Goal: Navigation & Orientation: Find specific page/section

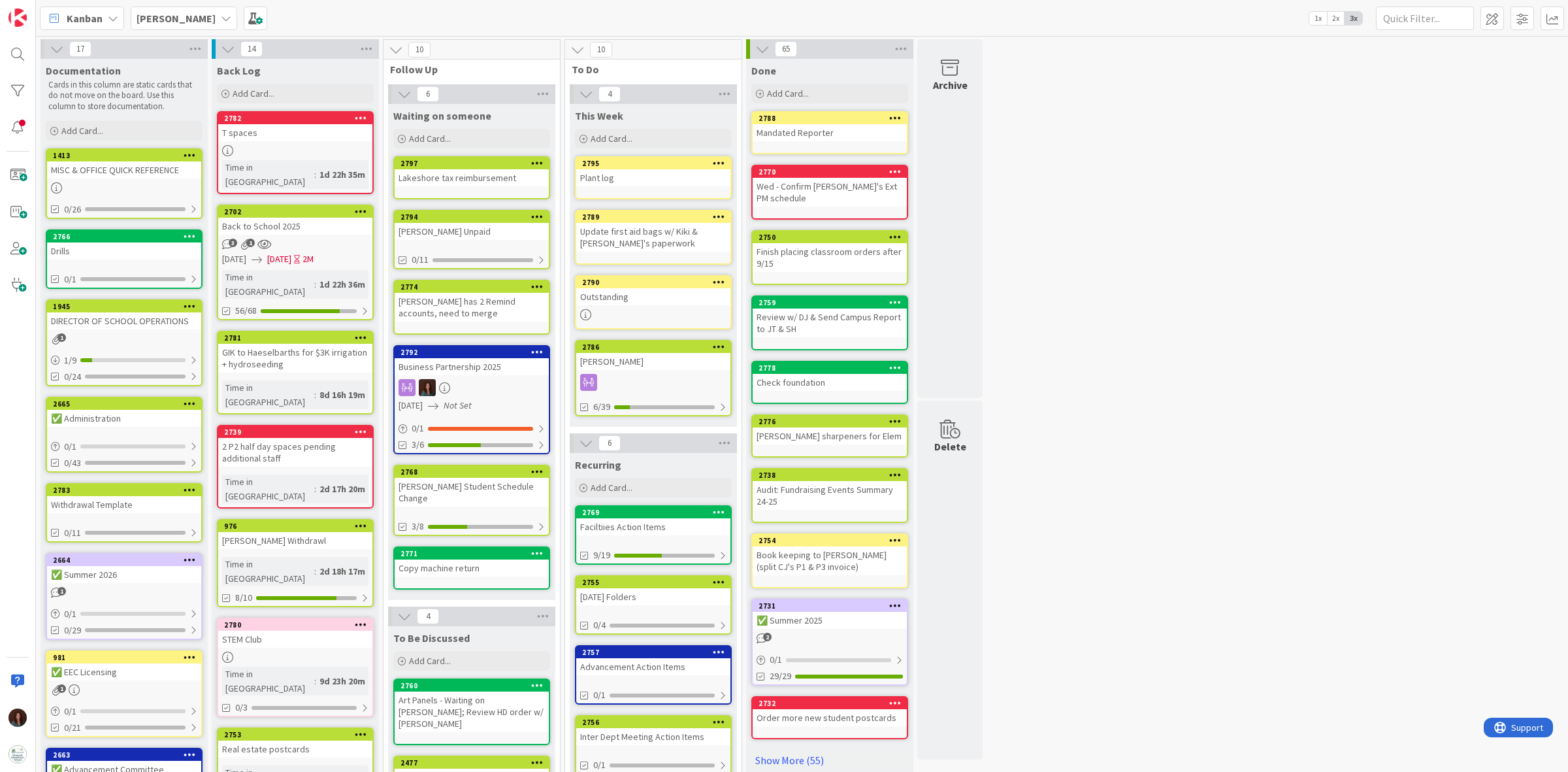
click at [498, 170] on div "Lakeshore tax reimbursement" at bounding box center [471, 178] width 154 height 17
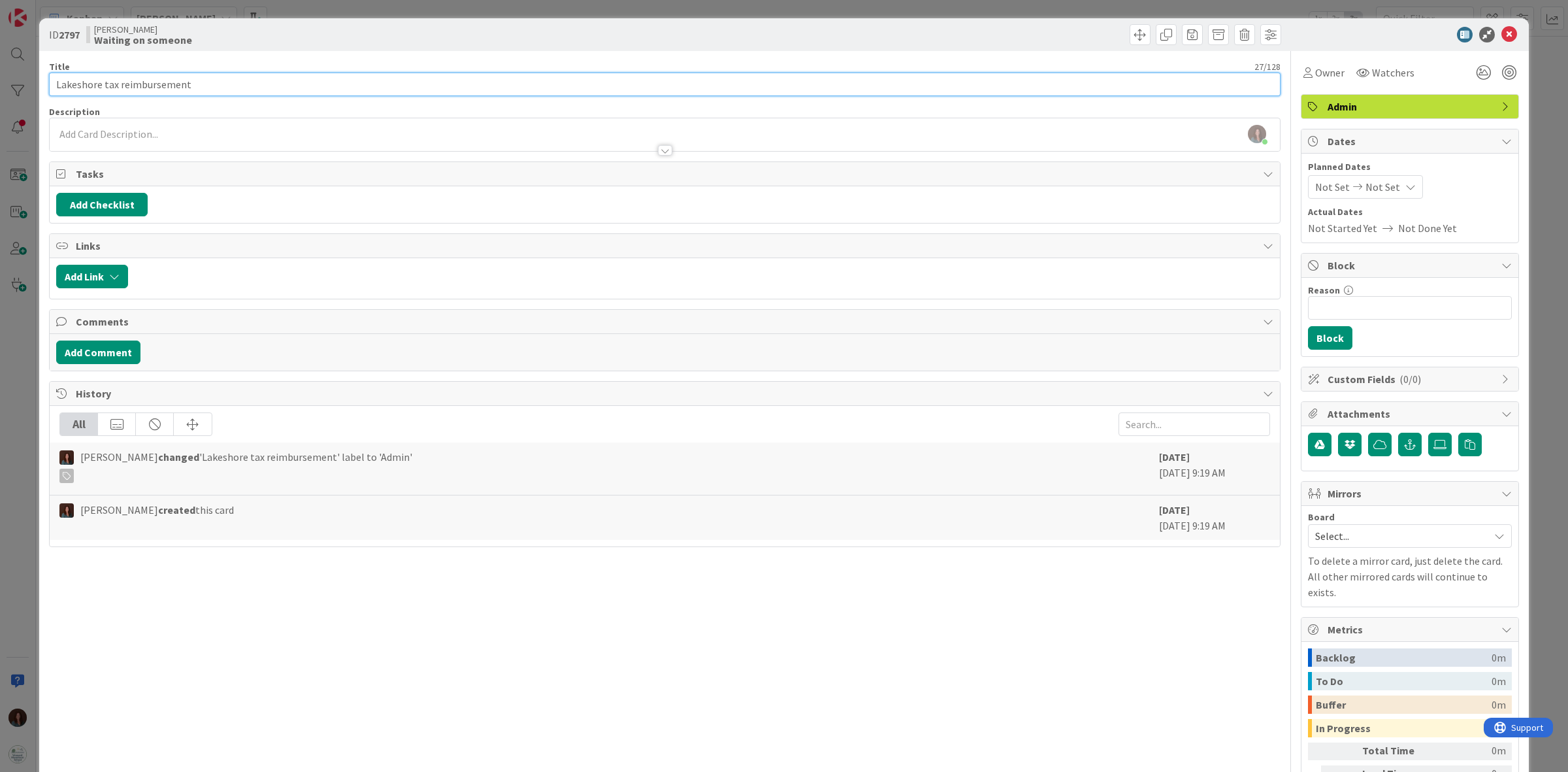
click at [266, 80] on input "Lakeshore tax reimbursement" at bounding box center [665, 84] width 1232 height 24
click at [320, 86] on input "Lakeshore tax reimbursement should receive by 10.9" at bounding box center [665, 84] width 1232 height 24
type input "Lakeshore tax reimbursement should receive by 10.9 $11"
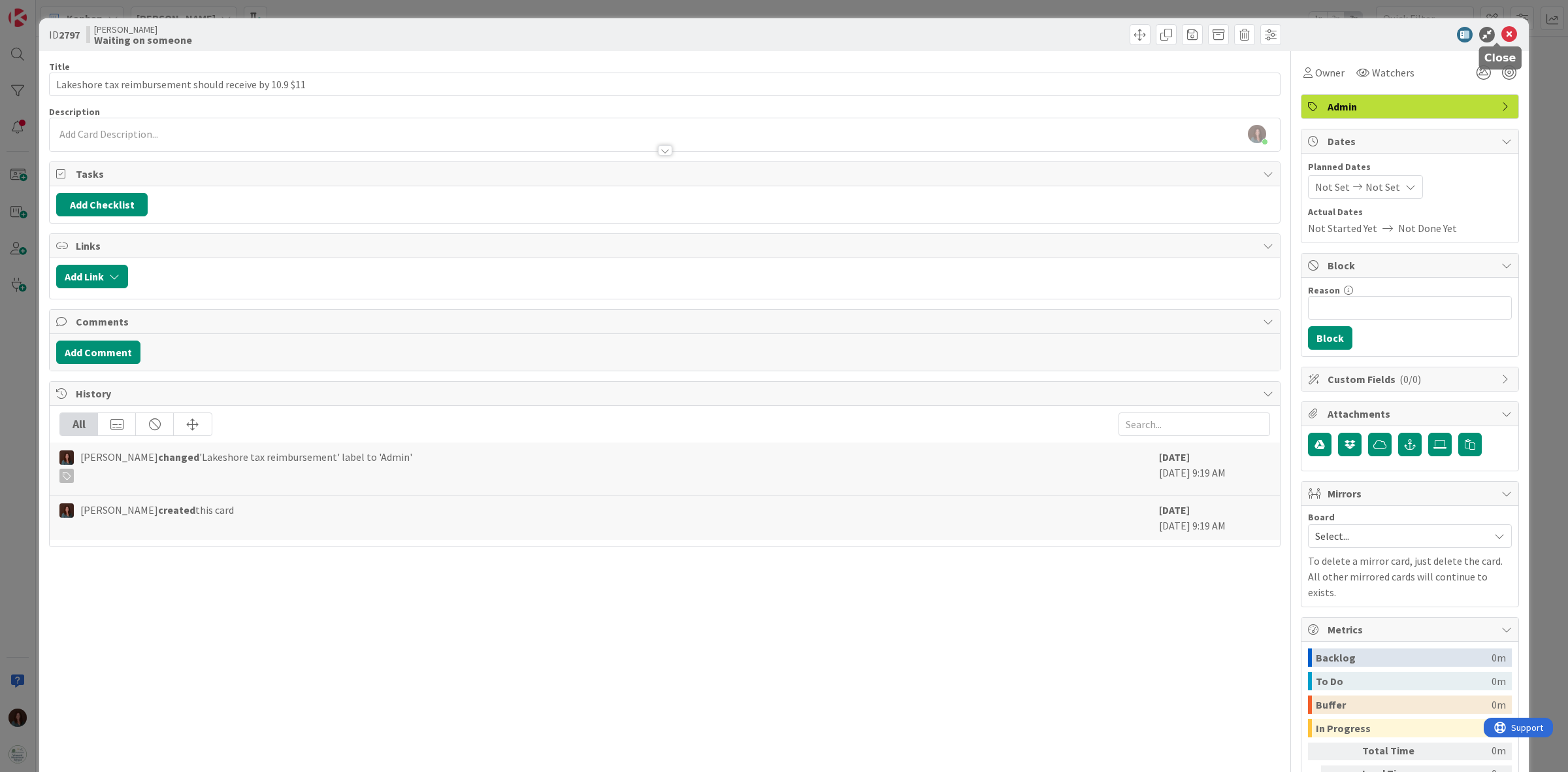
click at [1502, 32] on icon at bounding box center [1510, 34] width 15 height 15
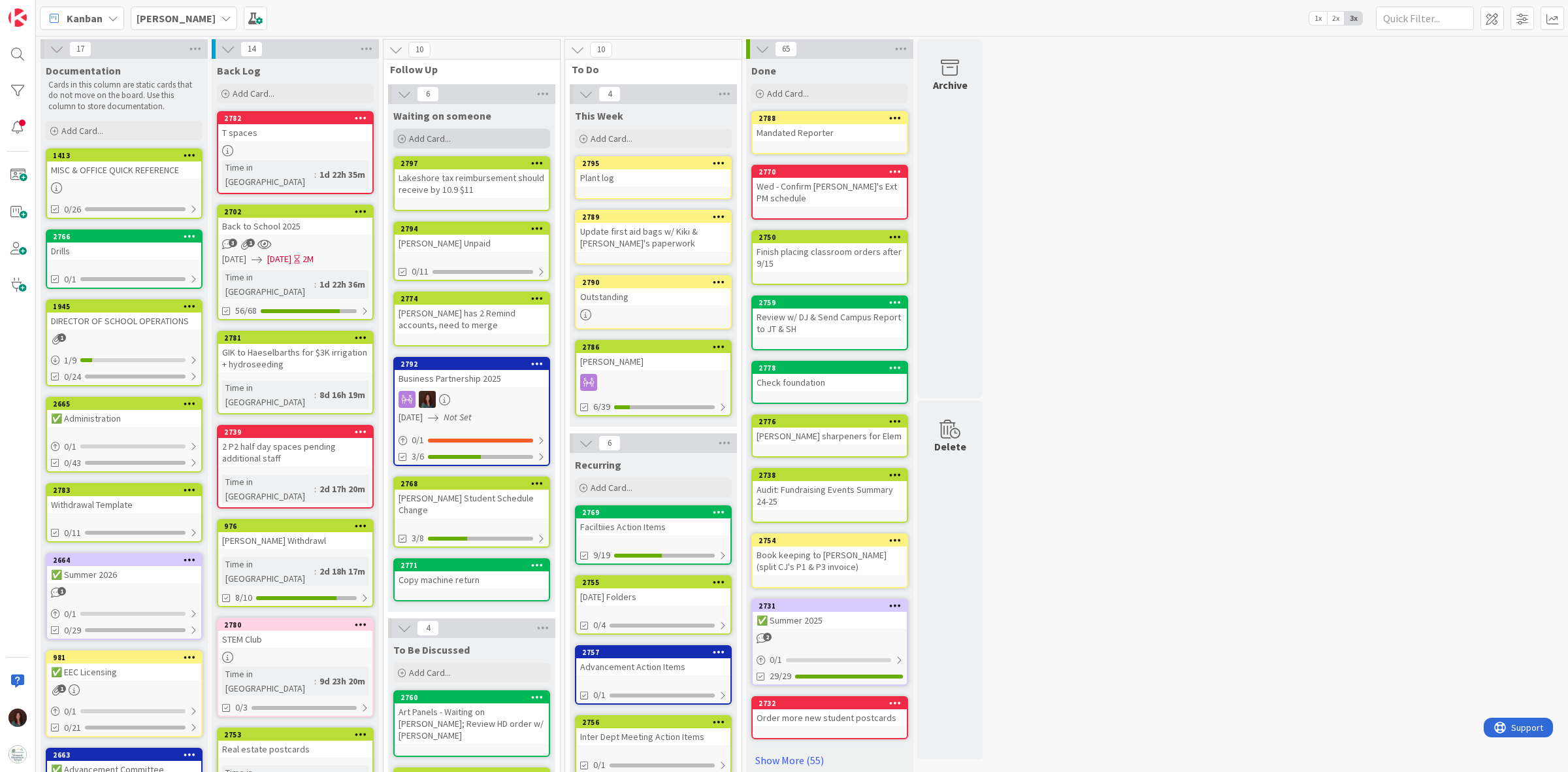
click at [502, 132] on div "Add Card..." at bounding box center [472, 138] width 157 height 19
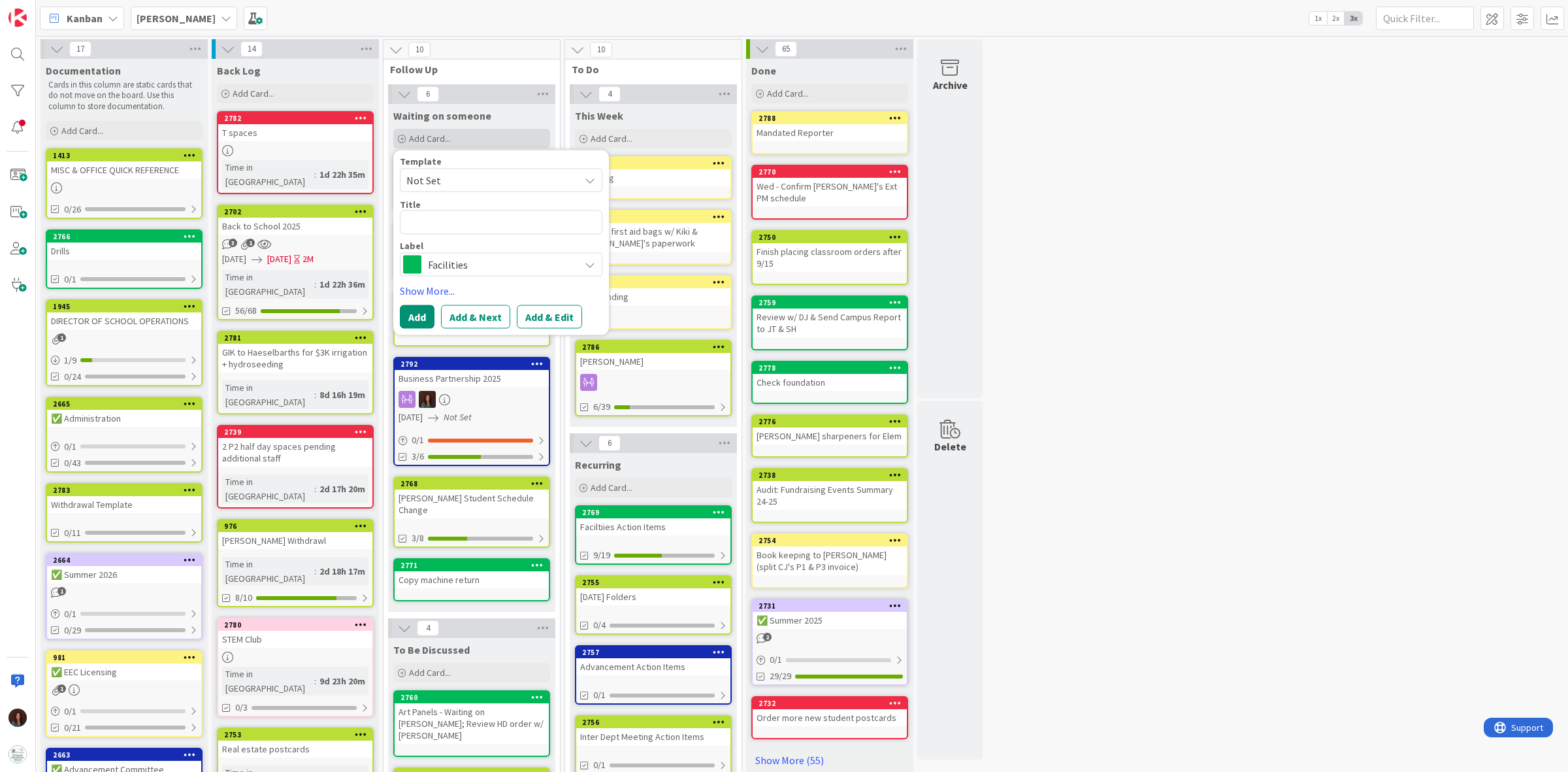
type textarea "x"
type textarea "J"
type textarea "x"
type textarea "Jo"
type textarea "x"
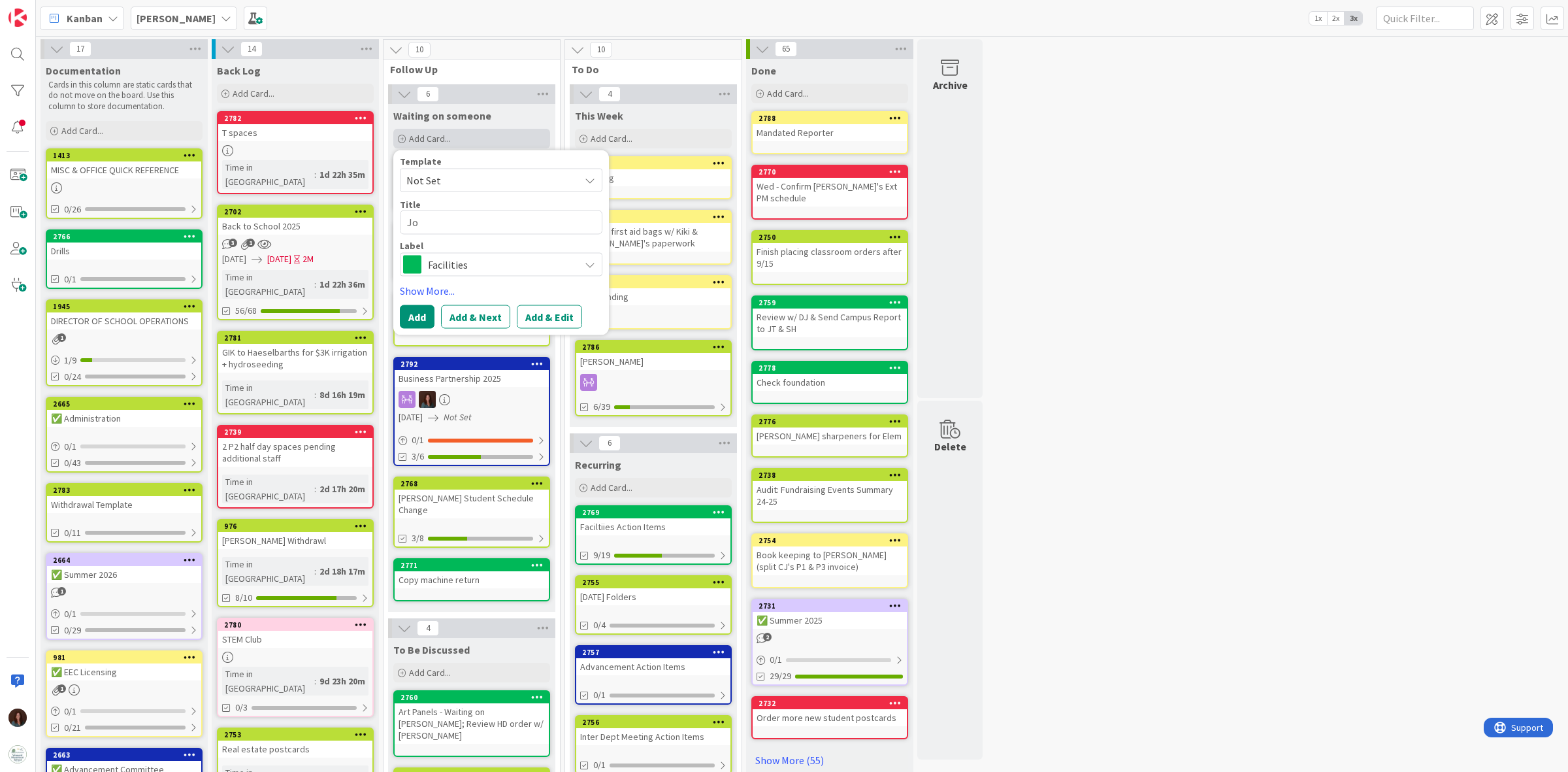
type textarea "Jot"
type textarea "x"
type textarea "Jotf"
type textarea "x"
type textarea "Jotfo"
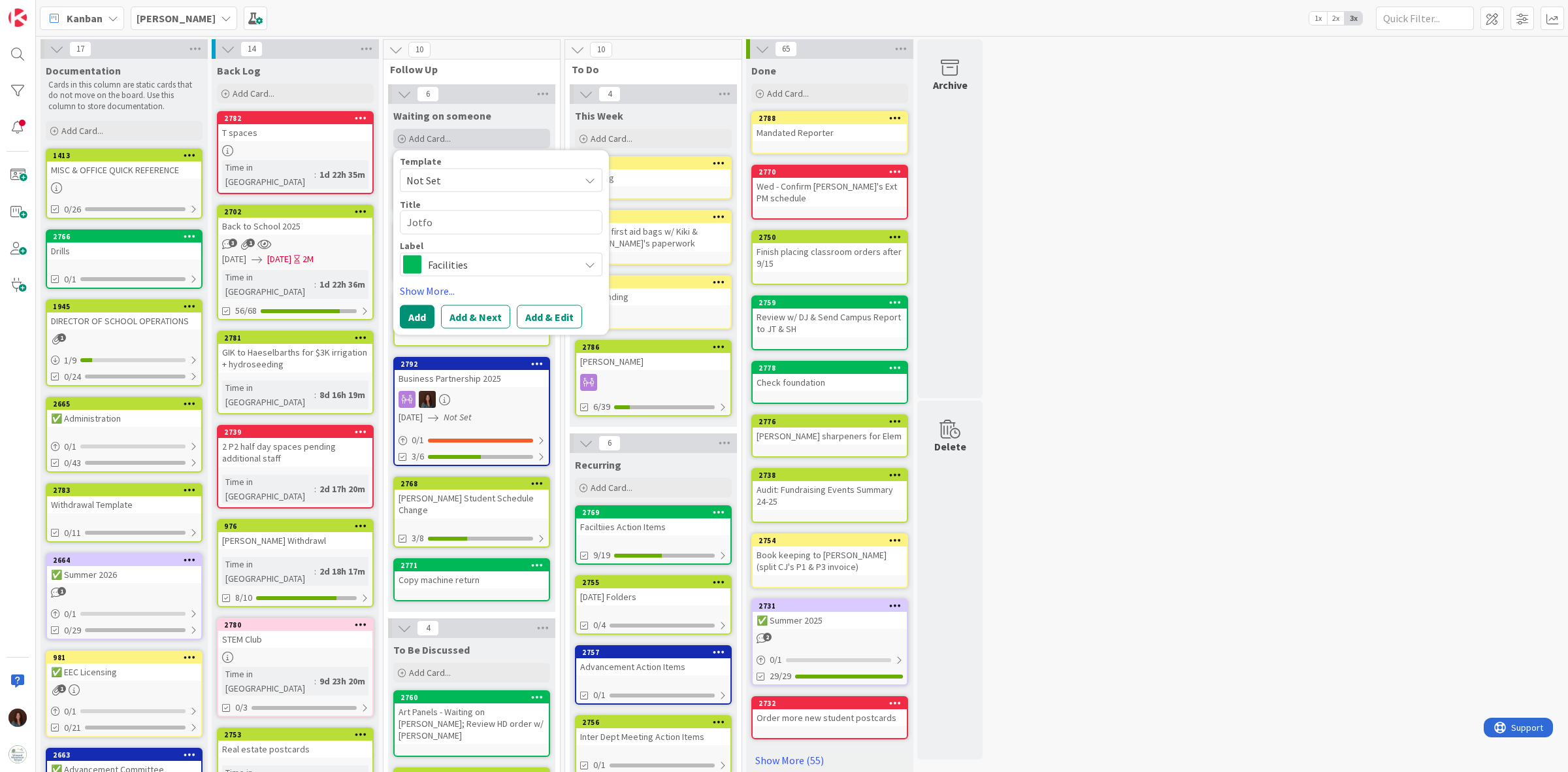
type textarea "x"
type textarea "Jotfor"
type textarea "x"
type textarea "Jotform"
type textarea "x"
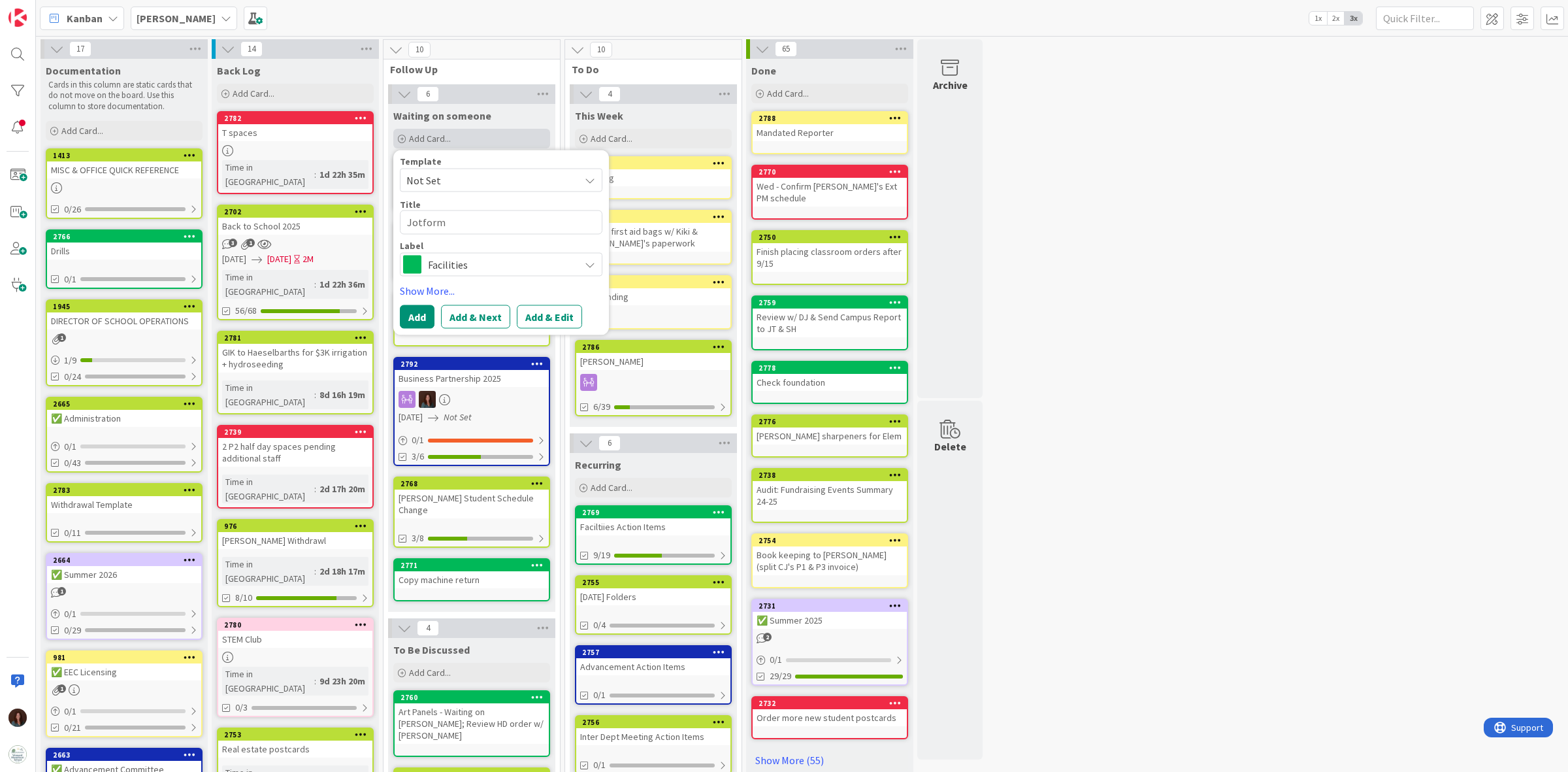
type textarea "Jotform"
type textarea "x"
type textarea "Jotform t"
type textarea "x"
type textarea "Jotform ta"
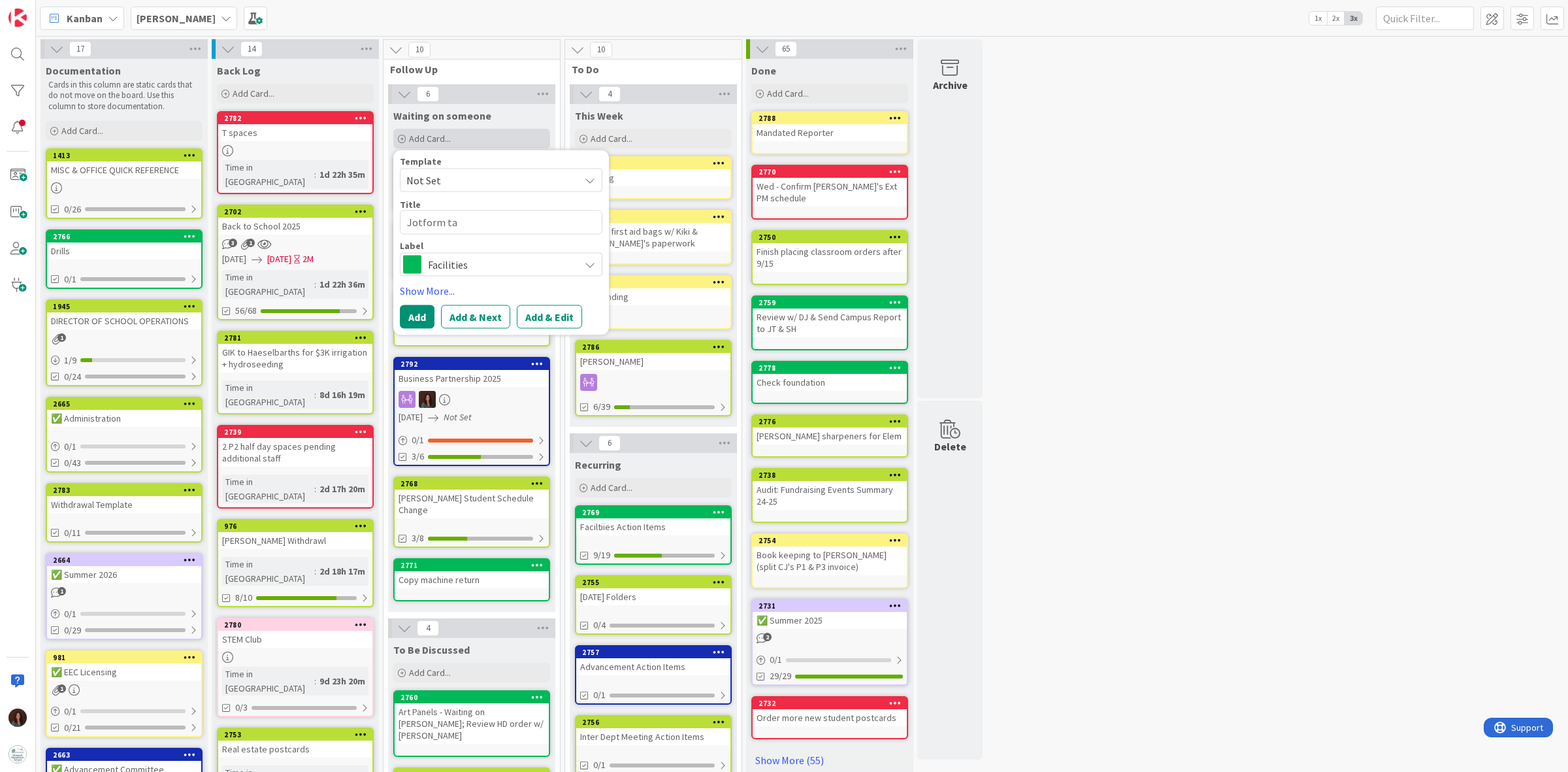
type textarea "x"
type textarea "Jotform tax"
type textarea "x"
type textarea "Jotform tax"
type textarea "x"
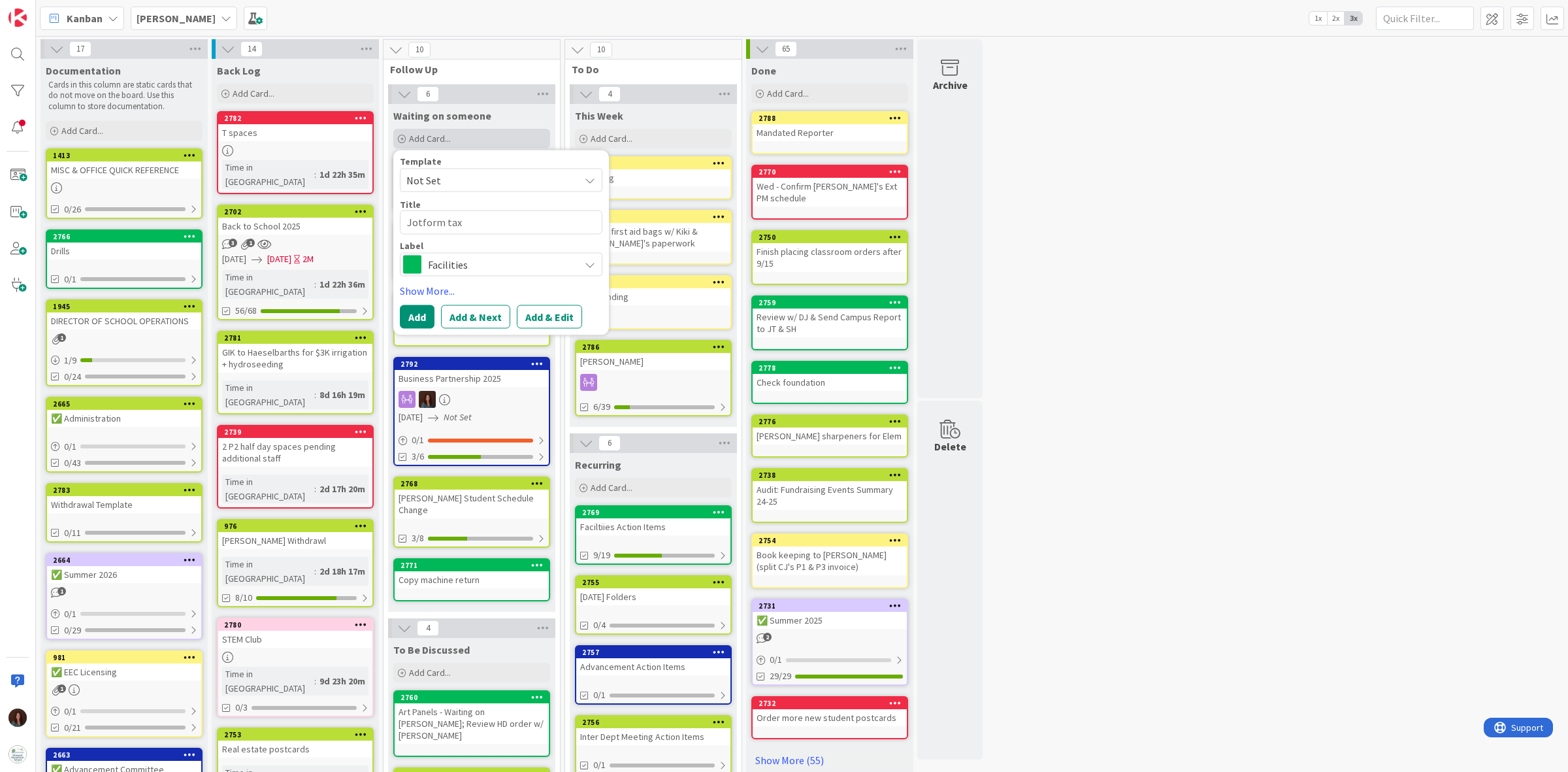
type textarea "Jotform tax r"
type textarea "x"
type textarea "Jotform tax re"
type textarea "x"
type textarea "Jotform tax ref"
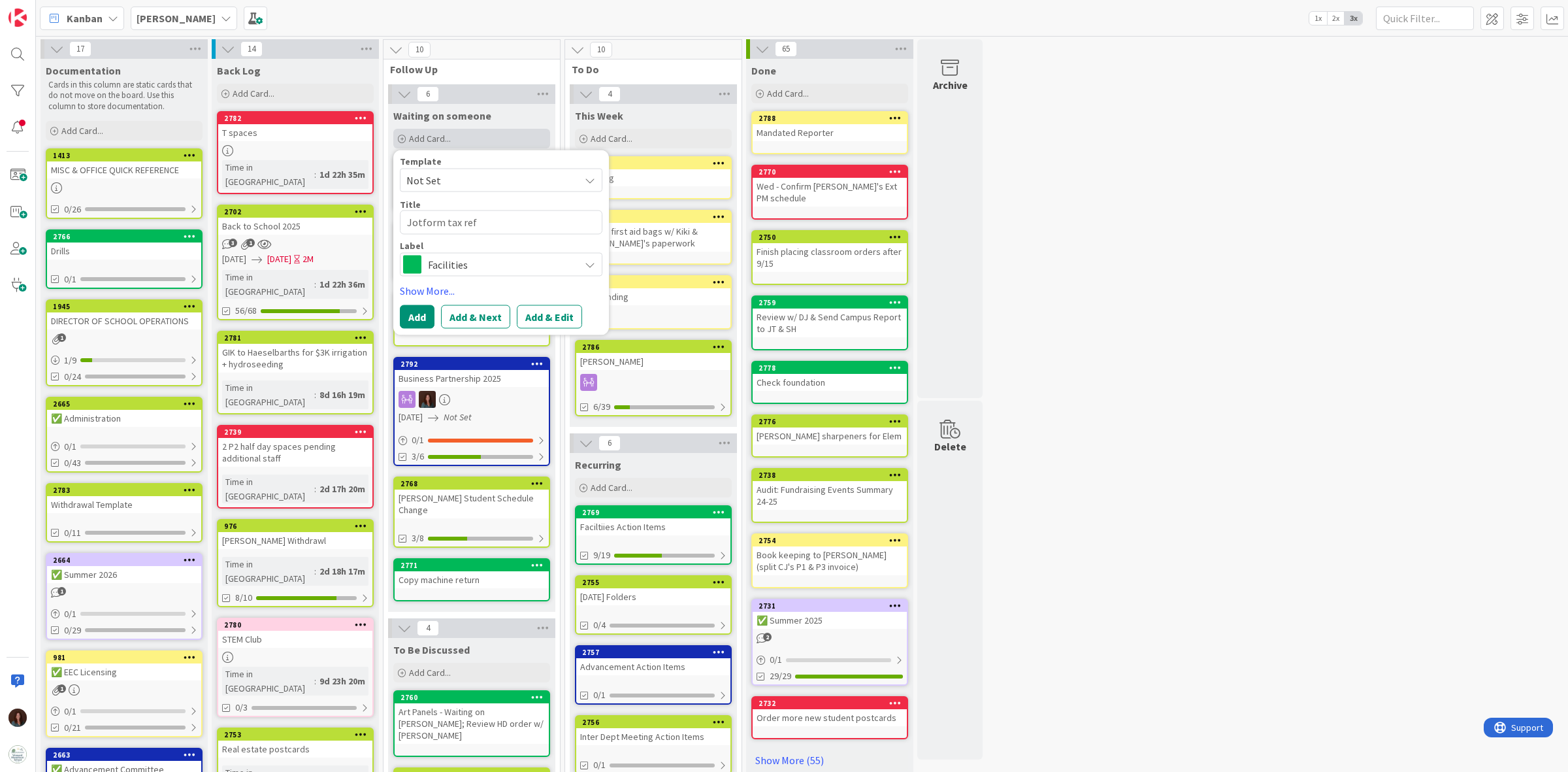
type textarea "x"
type textarea "Jotform tax refu"
type textarea "x"
type textarea "Jotform tax refun"
type textarea "x"
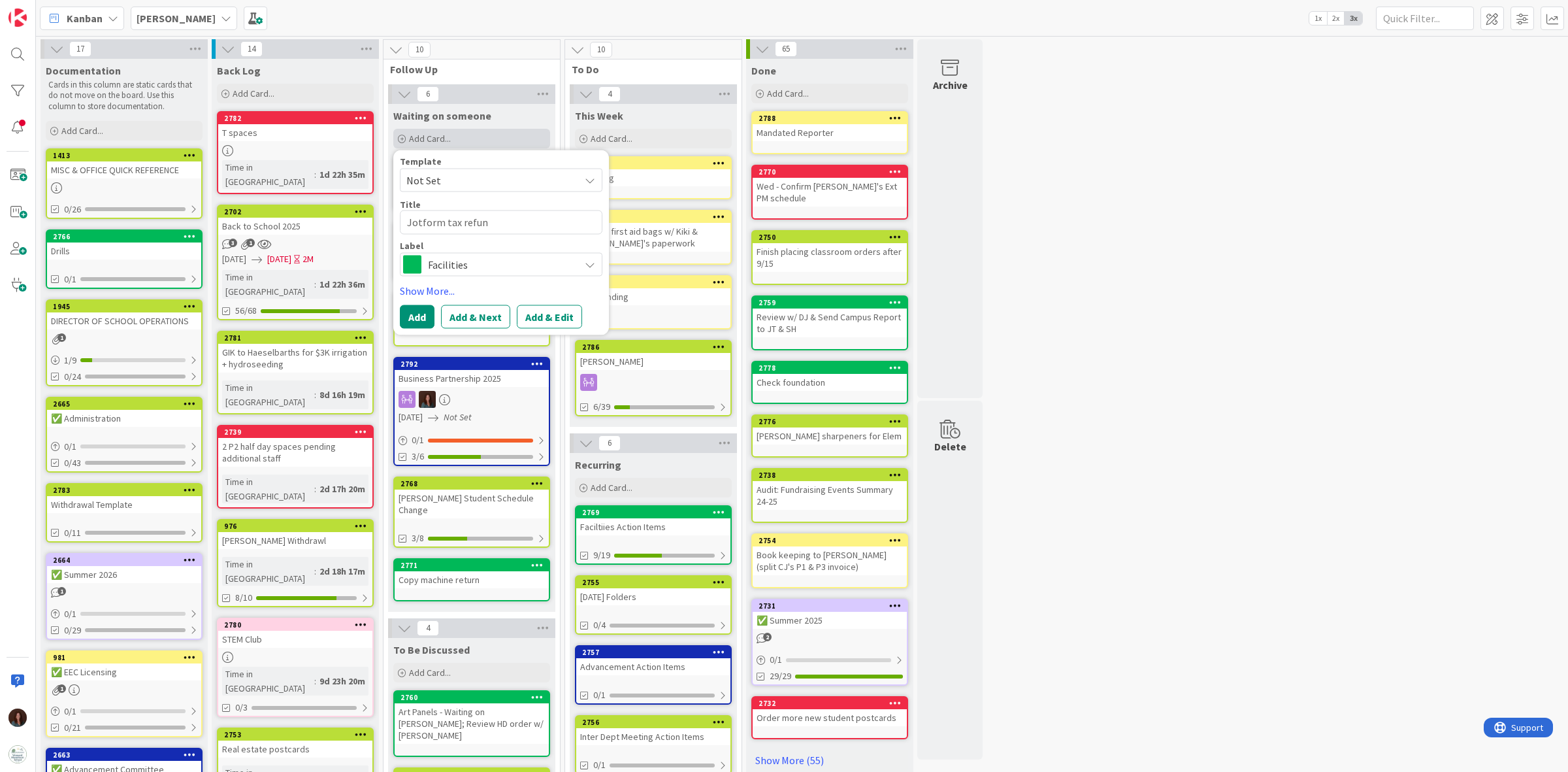
type textarea "Jotform tax refund"
type textarea "x"
type textarea "Jotform tax refund"
type textarea "x"
type textarea "Jotform tax refund $"
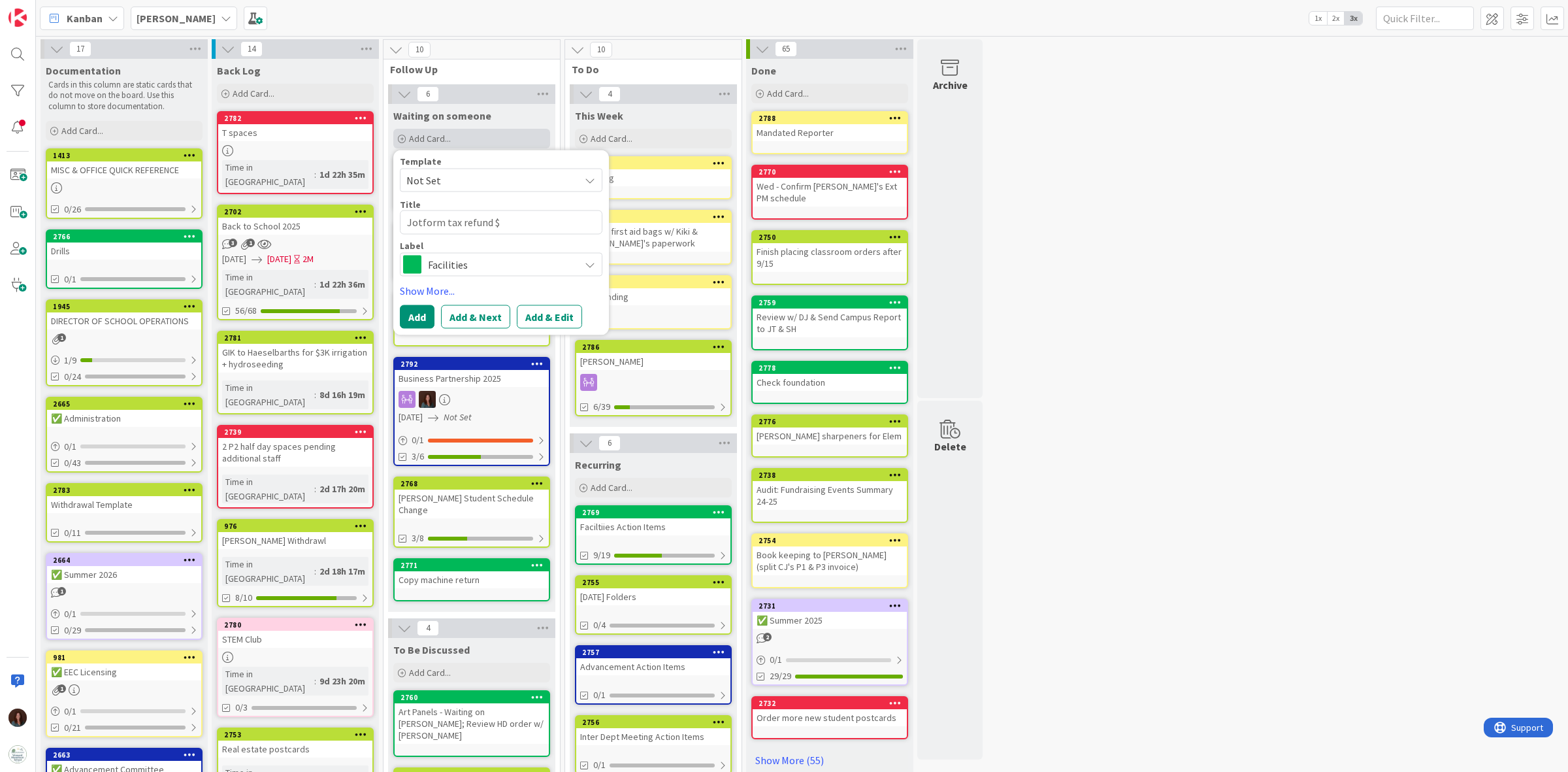
type textarea "x"
type textarea "Jotform tax refund $1"
type textarea "x"
type textarea "Jotform tax refund $14"
type textarea "x"
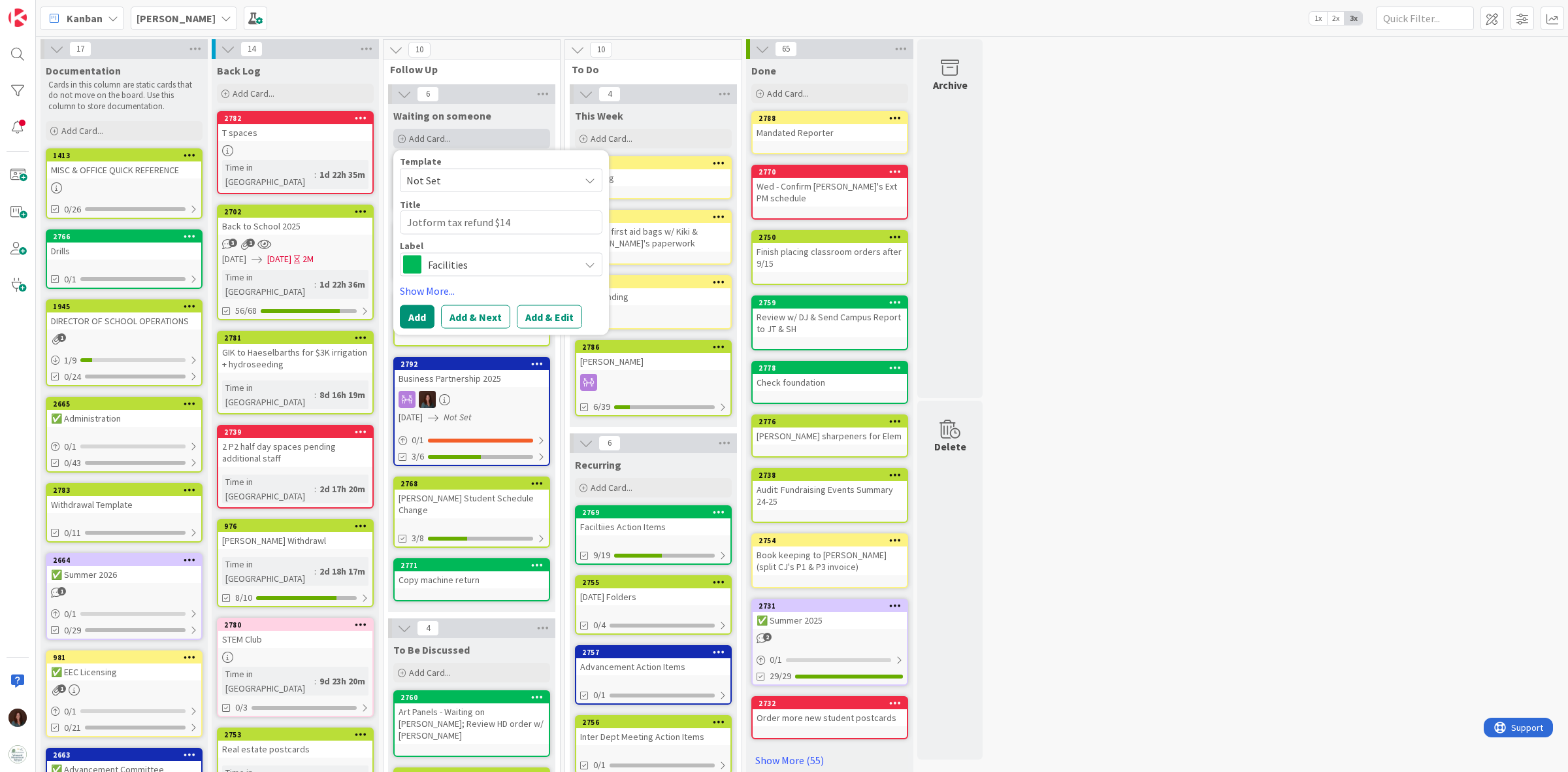
type textarea "Jotform tax refund $14."
type textarea "x"
type textarea "Jotform tax refund $14.6"
type textarea "x"
type textarea "Jotform tax refund $14.63"
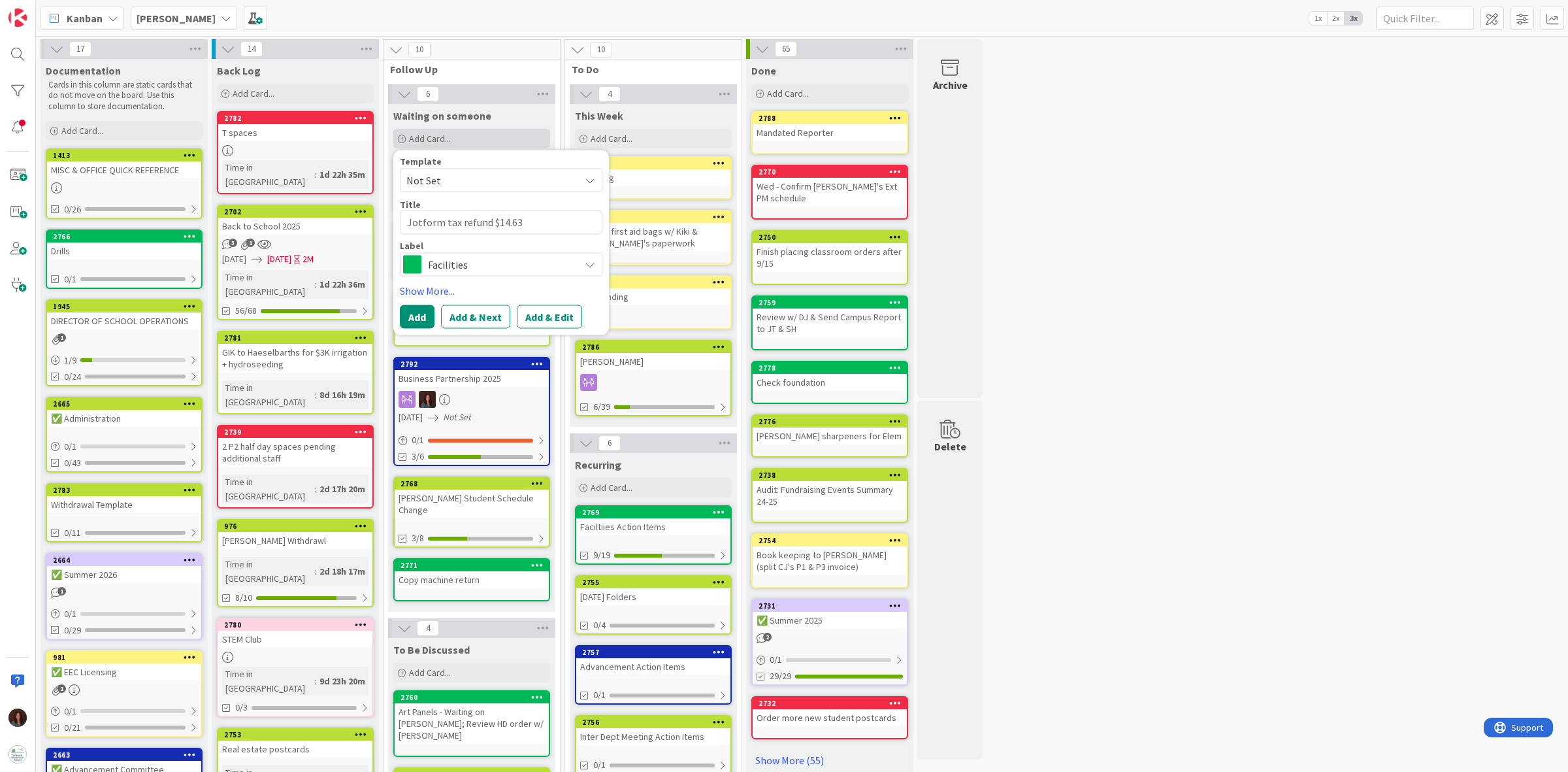
type textarea "x"
type textarea "Jotform tax refund $14.63"
type textarea "x"
type textarea "Jotform tax refund $14.63 b"
type textarea "x"
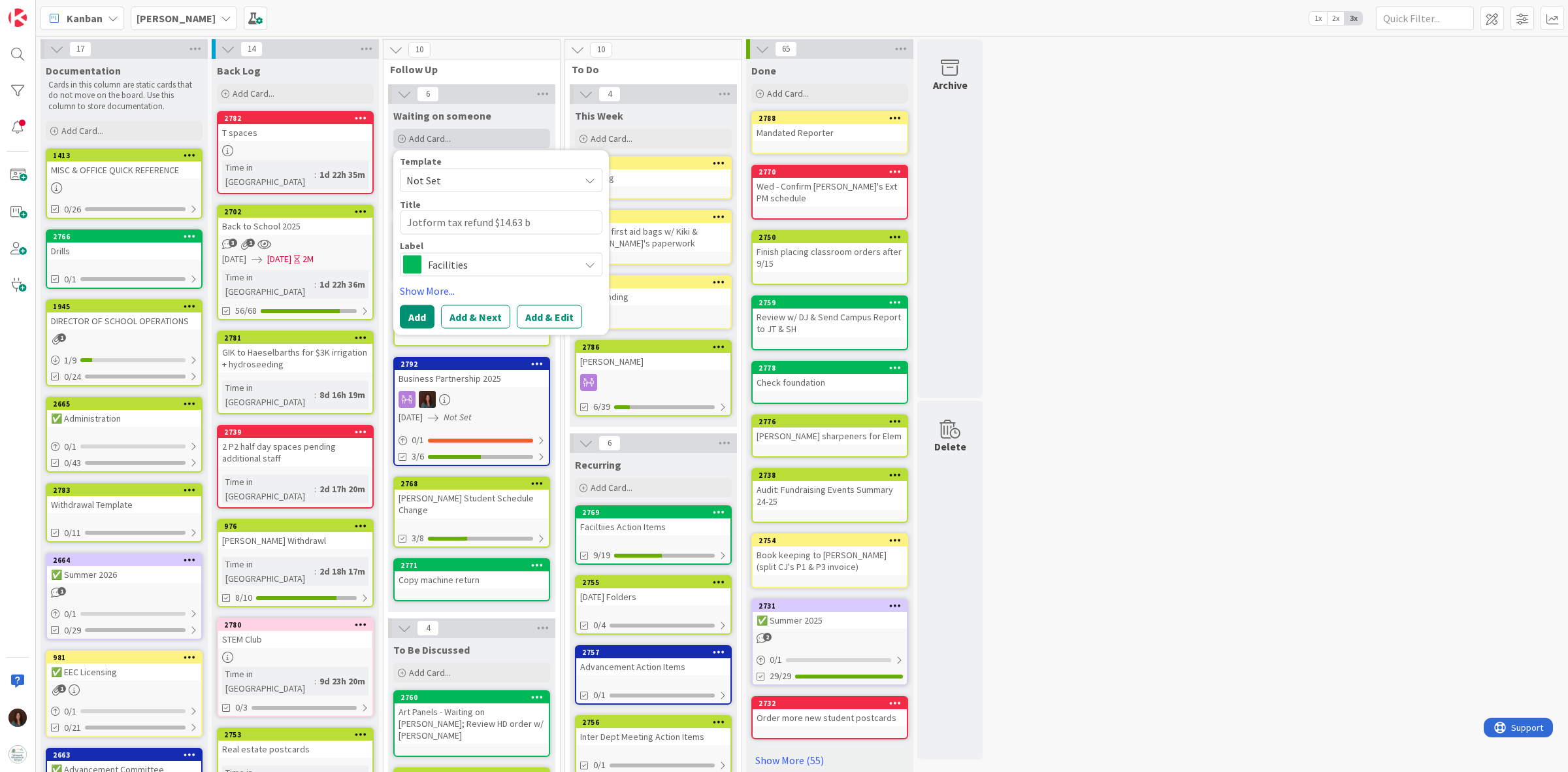
type textarea "Jotform tax refund $14.63 by"
type textarea "x"
type textarea "Jotform tax refund $14.63 by"
type textarea "x"
type textarea "Jotform tax refund $14.63 by 10"
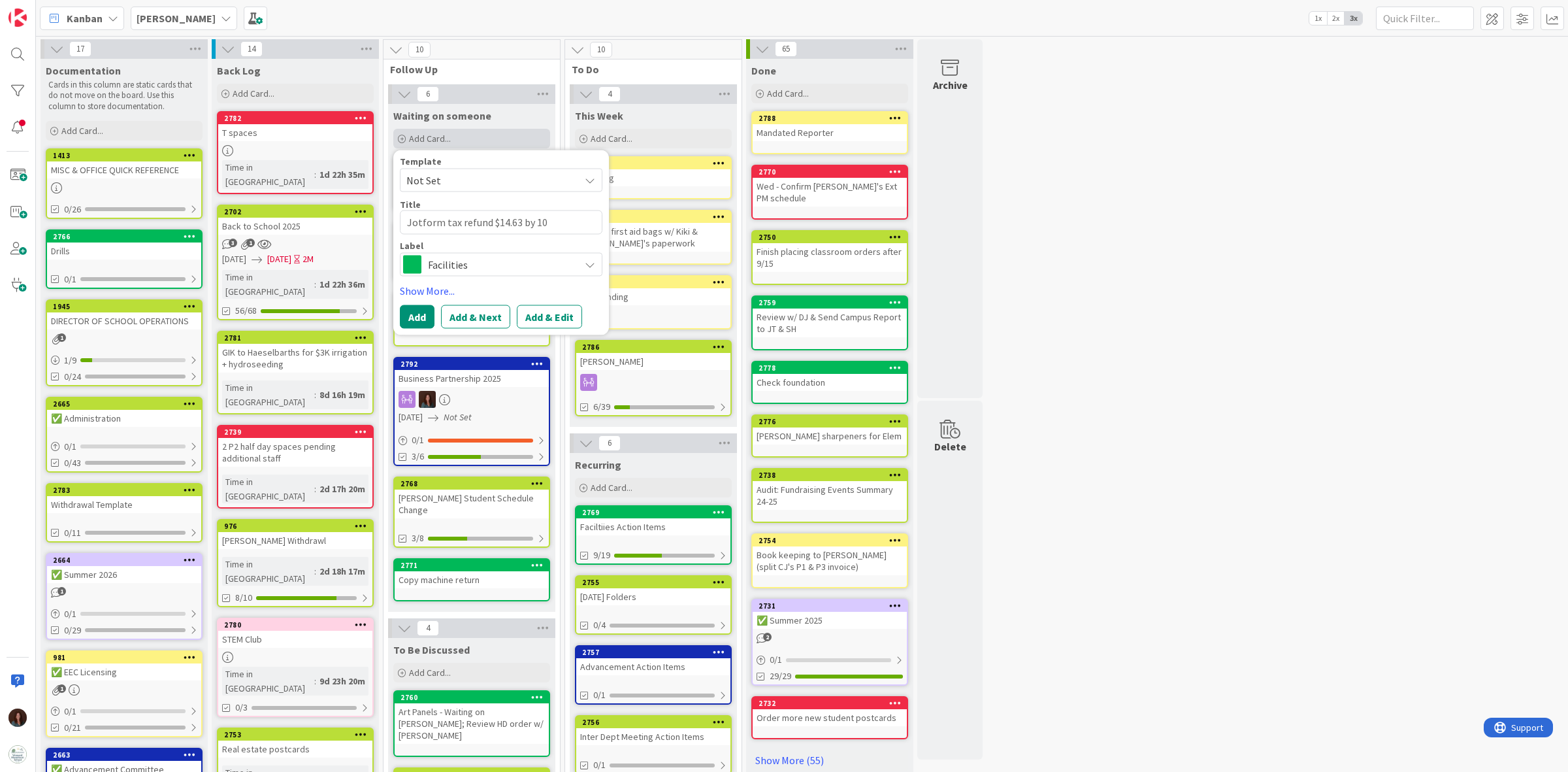
type textarea "x"
type textarea "Jotform tax refund $14.63 by 10."
type textarea "x"
type textarea "Jotform tax refund $14.63 by 10.9"
click at [428, 265] on span "Facilities" at bounding box center [500, 263] width 145 height 18
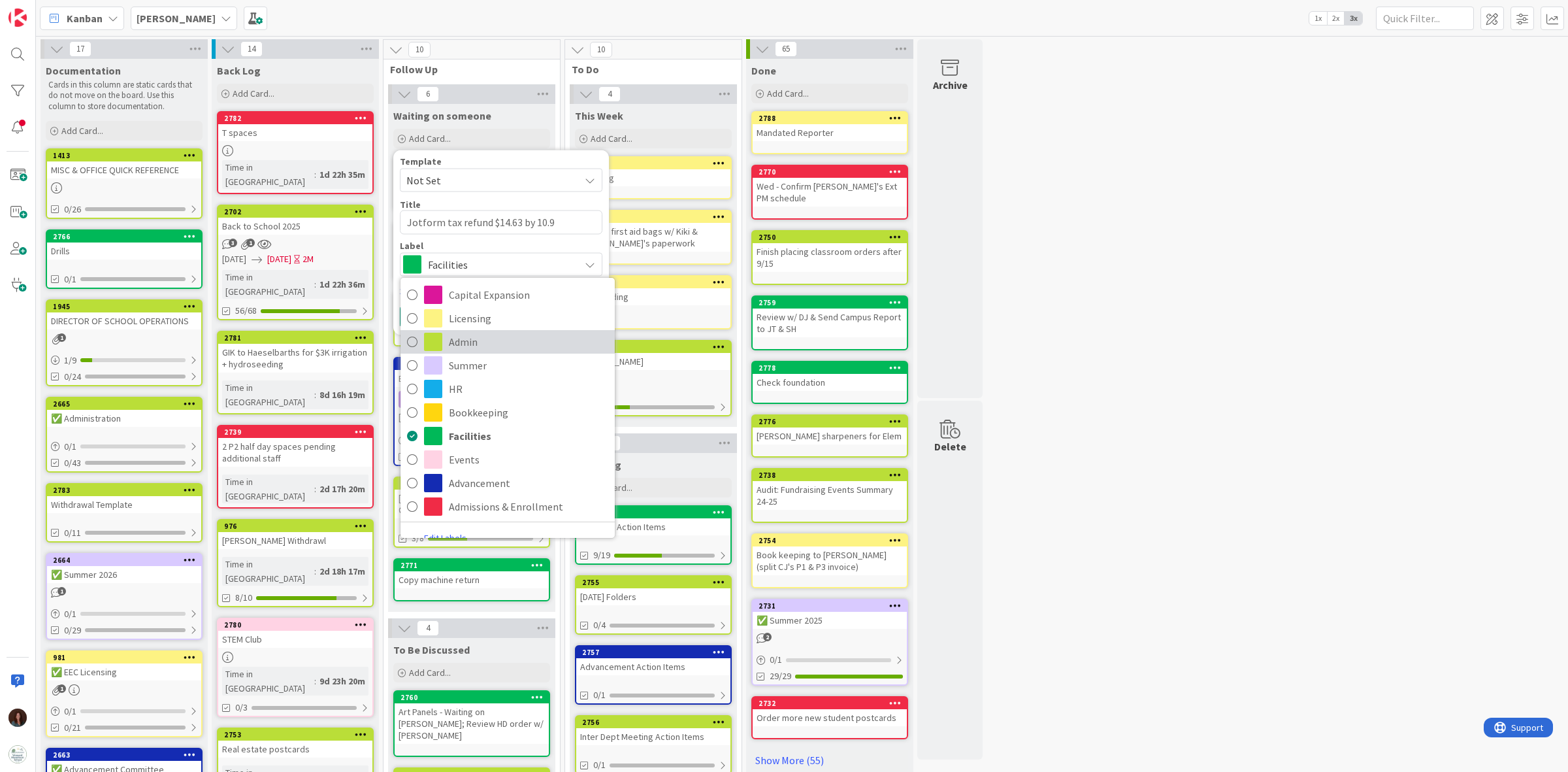
click at [491, 340] on span "Admin" at bounding box center [529, 342] width 159 height 19
type textarea "x"
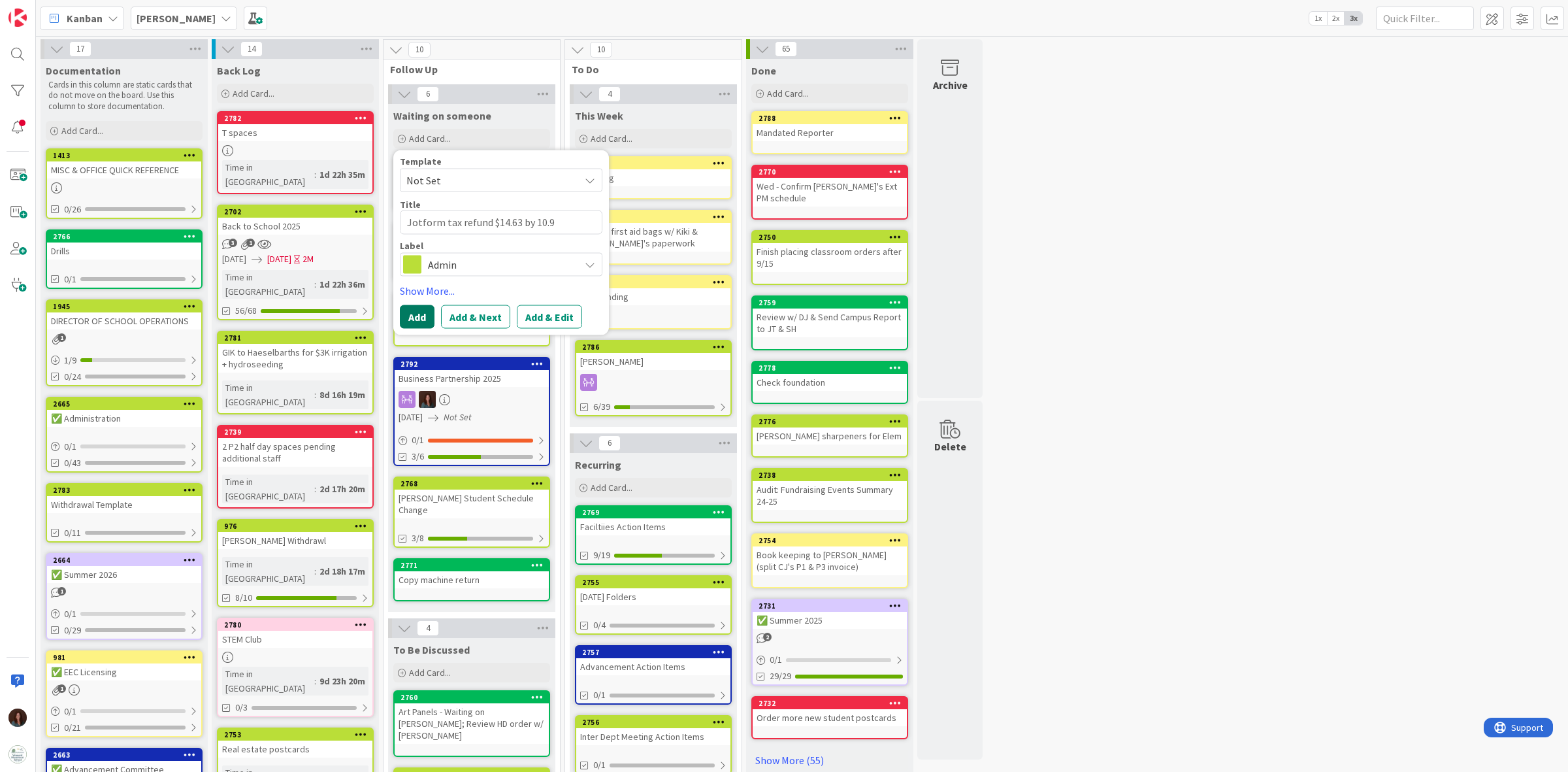
click at [410, 313] on button "Add" at bounding box center [417, 316] width 34 height 24
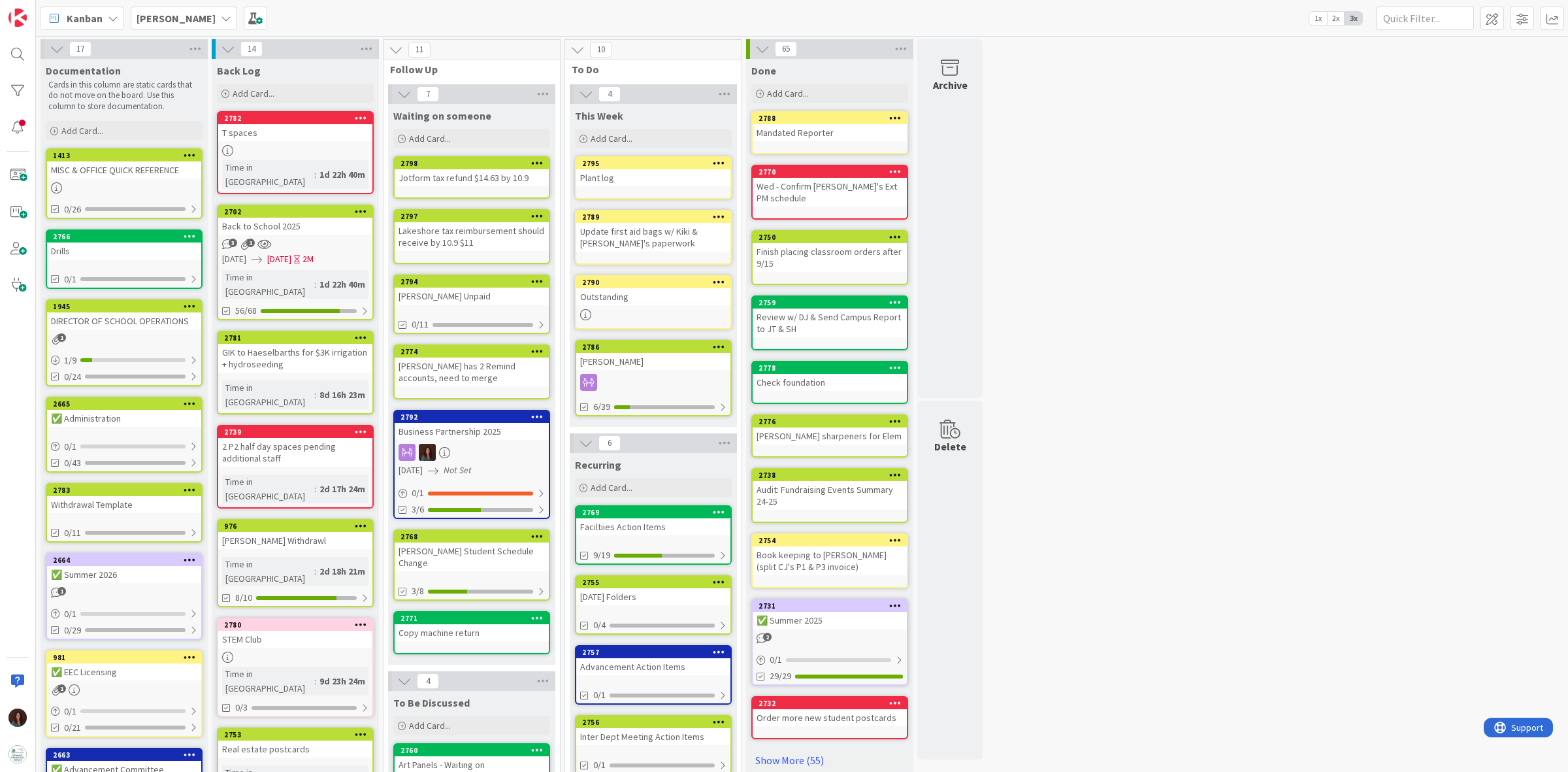
click at [494, 224] on div "Lakeshore tax reimbursement should receive by 10.9 $11" at bounding box center [471, 237] width 154 height 29
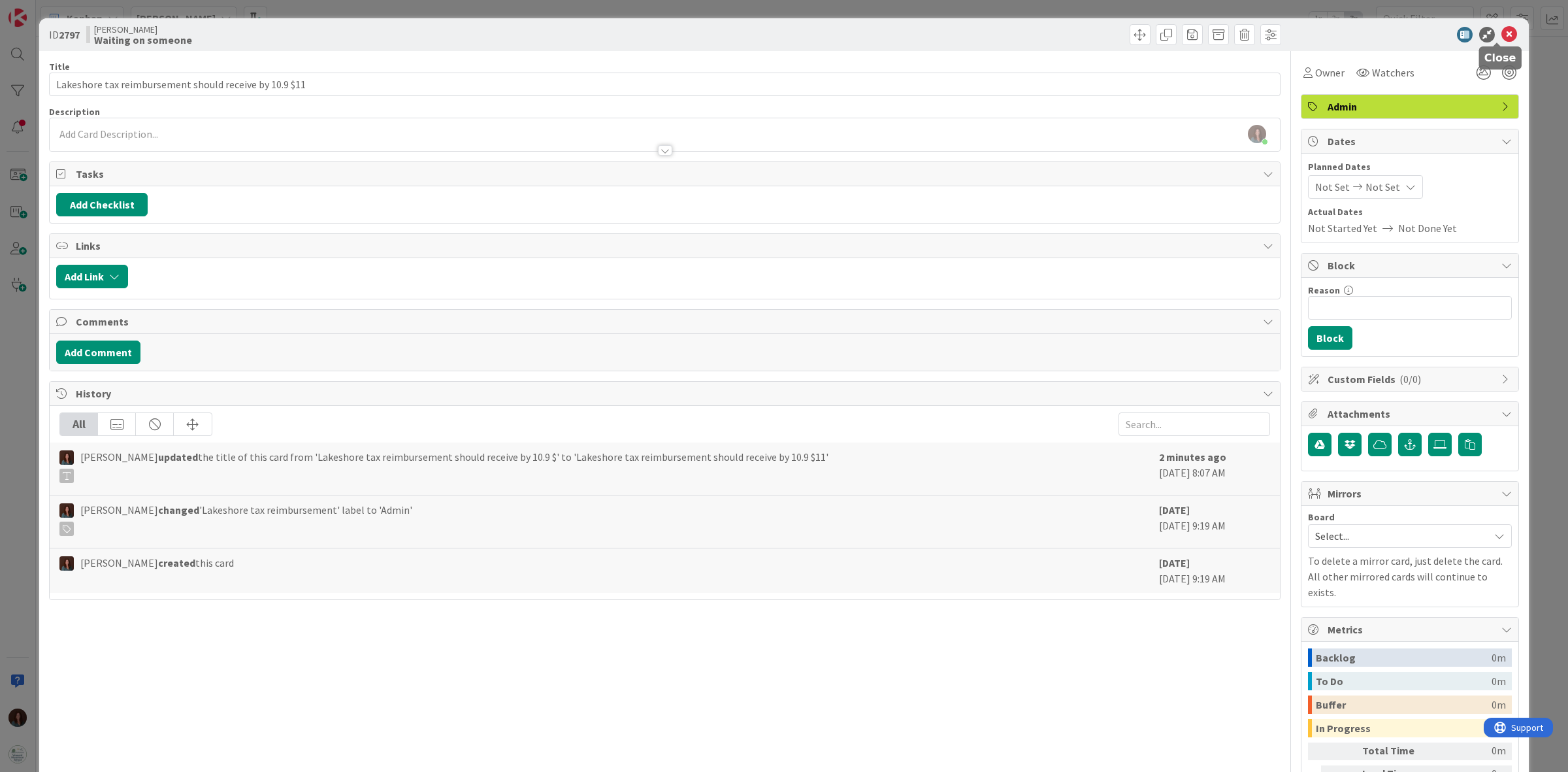
drag, startPoint x: 1503, startPoint y: 38, endPoint x: 1096, endPoint y: 288, distance: 477.6
click at [1503, 38] on icon at bounding box center [1510, 34] width 15 height 15
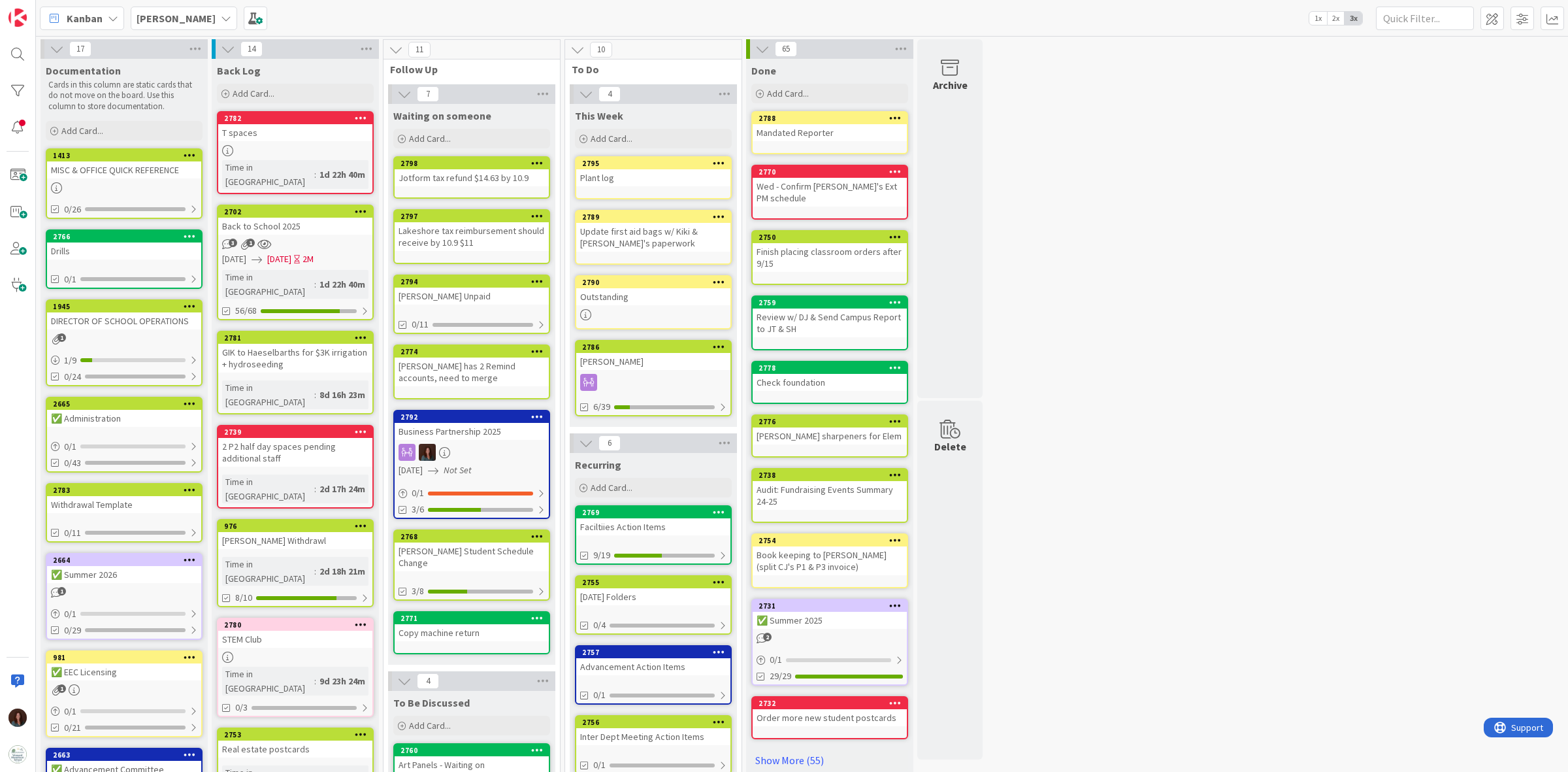
click at [515, 236] on div "Lakeshore tax reimbursement should receive by 10.9 $11" at bounding box center [471, 237] width 154 height 29
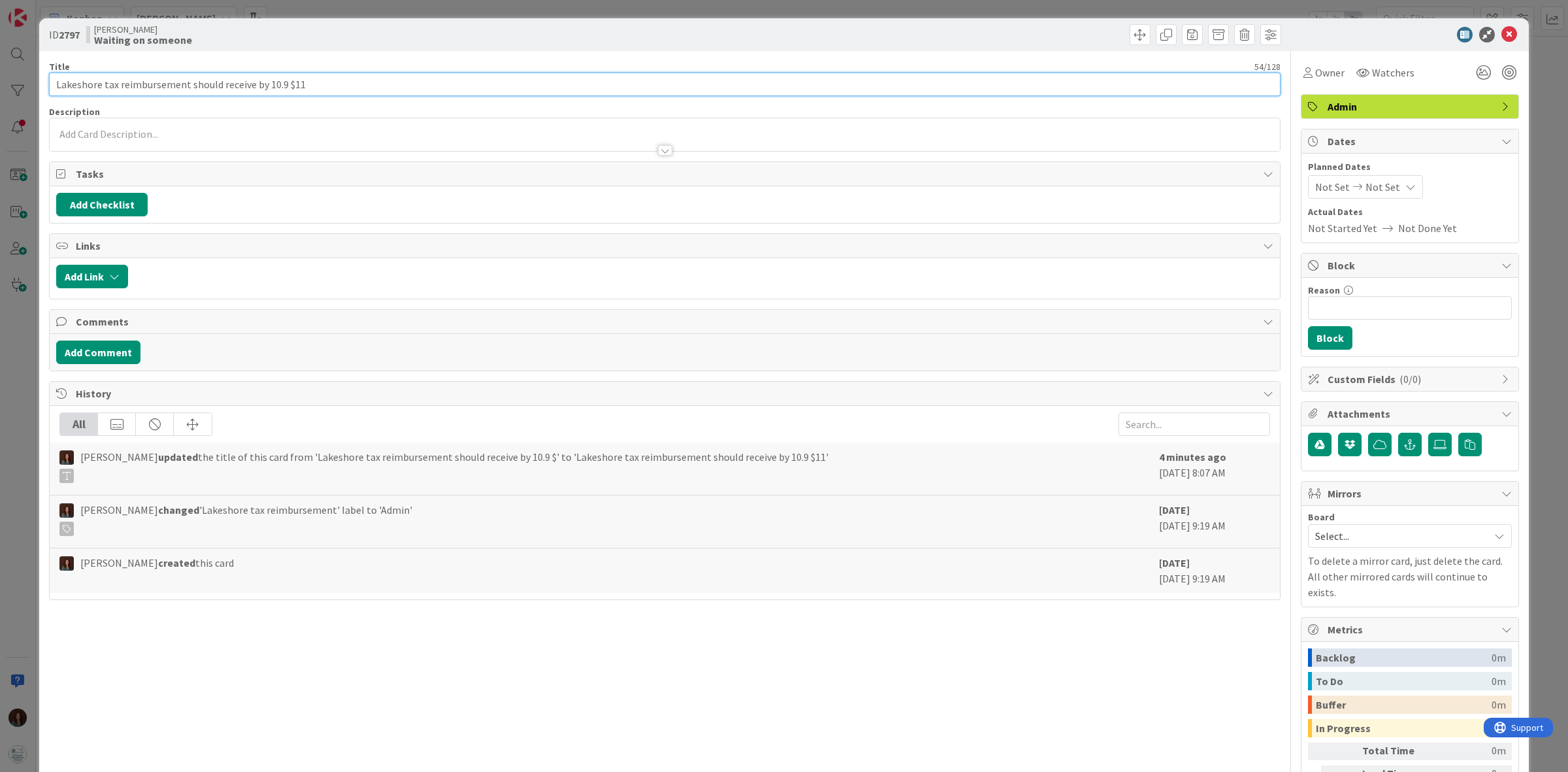
drag, startPoint x: 263, startPoint y: 77, endPoint x: 190, endPoint y: 83, distance: 73.2
click at [190, 83] on input "Lakeshore tax reimbursement should receive by 10.9 $11" at bounding box center [665, 84] width 1232 height 24
type input "Lakeshore tax reimbursement"
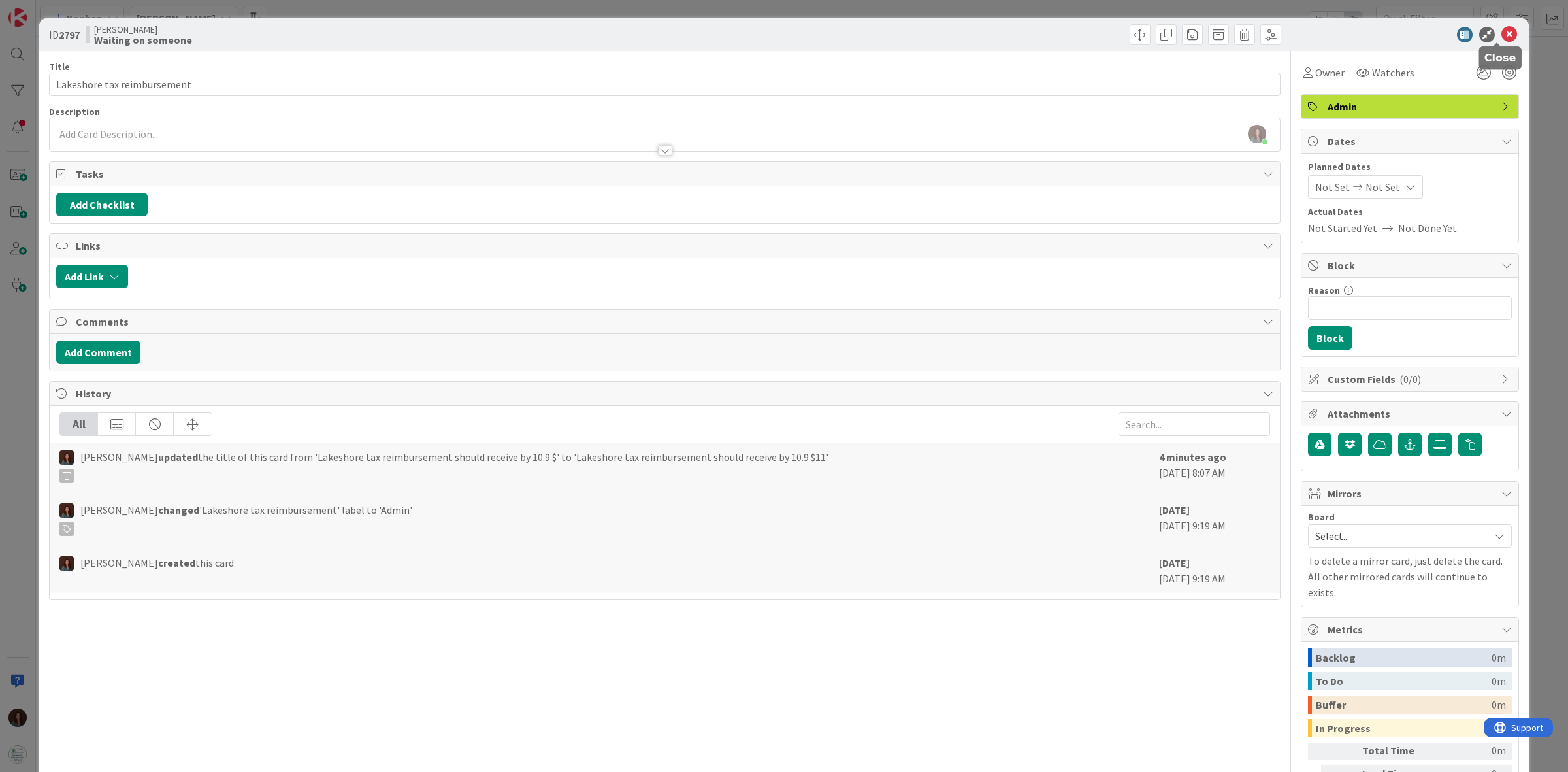
click at [1502, 36] on icon at bounding box center [1510, 34] width 15 height 15
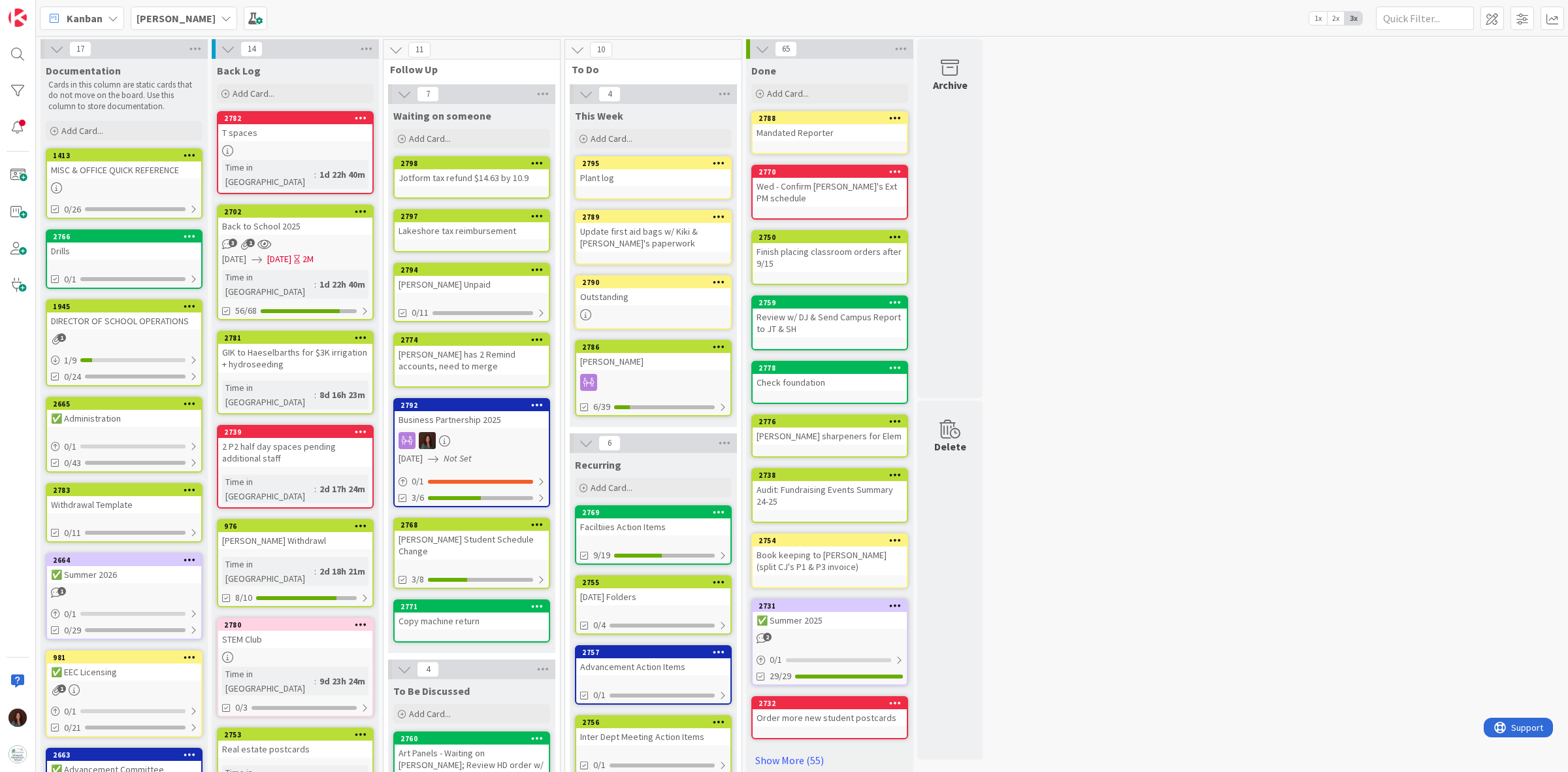
click at [81, 166] on div "MISC & OFFICE QUICK REFERENCE" at bounding box center [124, 170] width 154 height 17
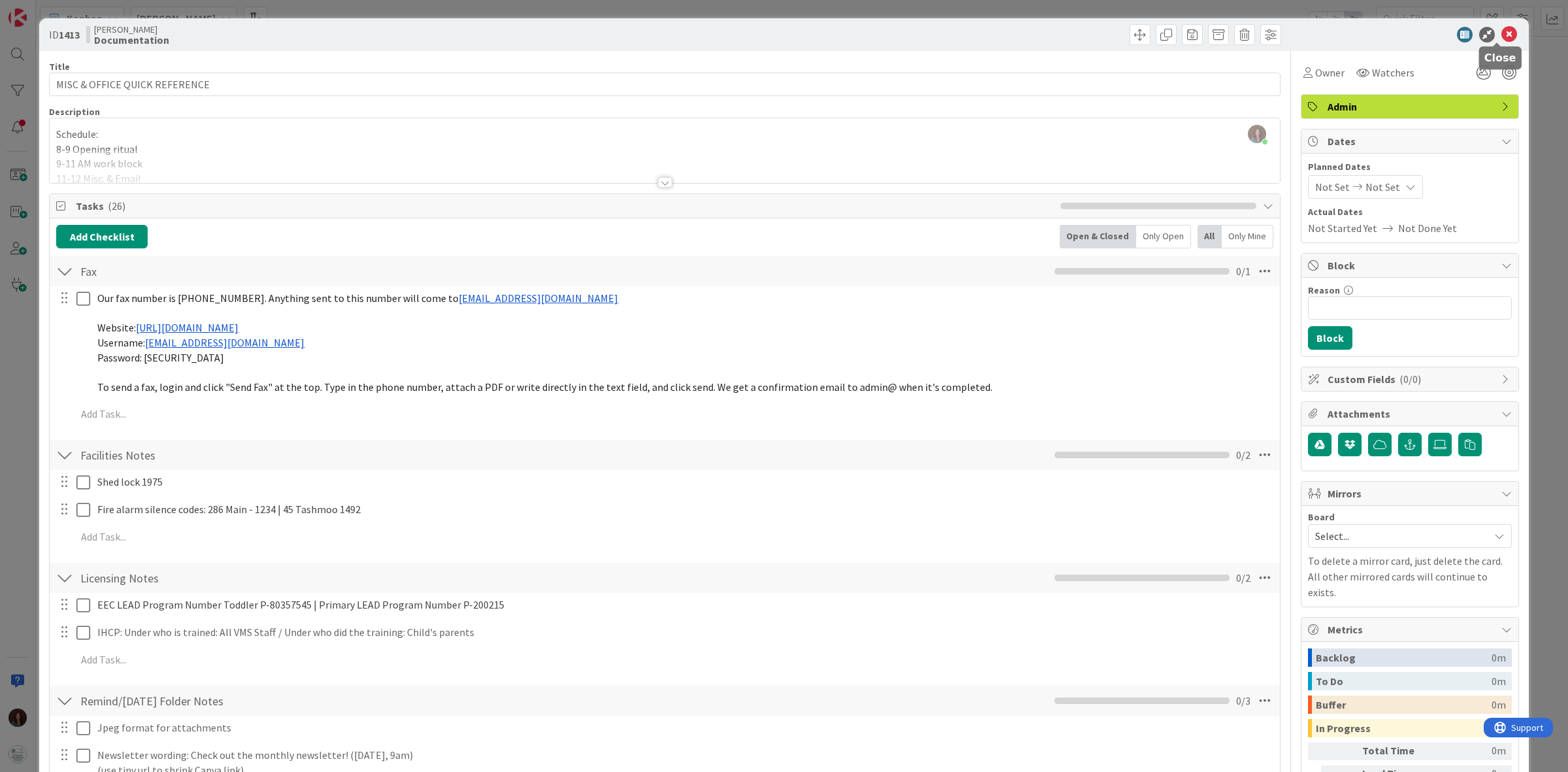
click at [1502, 31] on icon at bounding box center [1510, 34] width 15 height 15
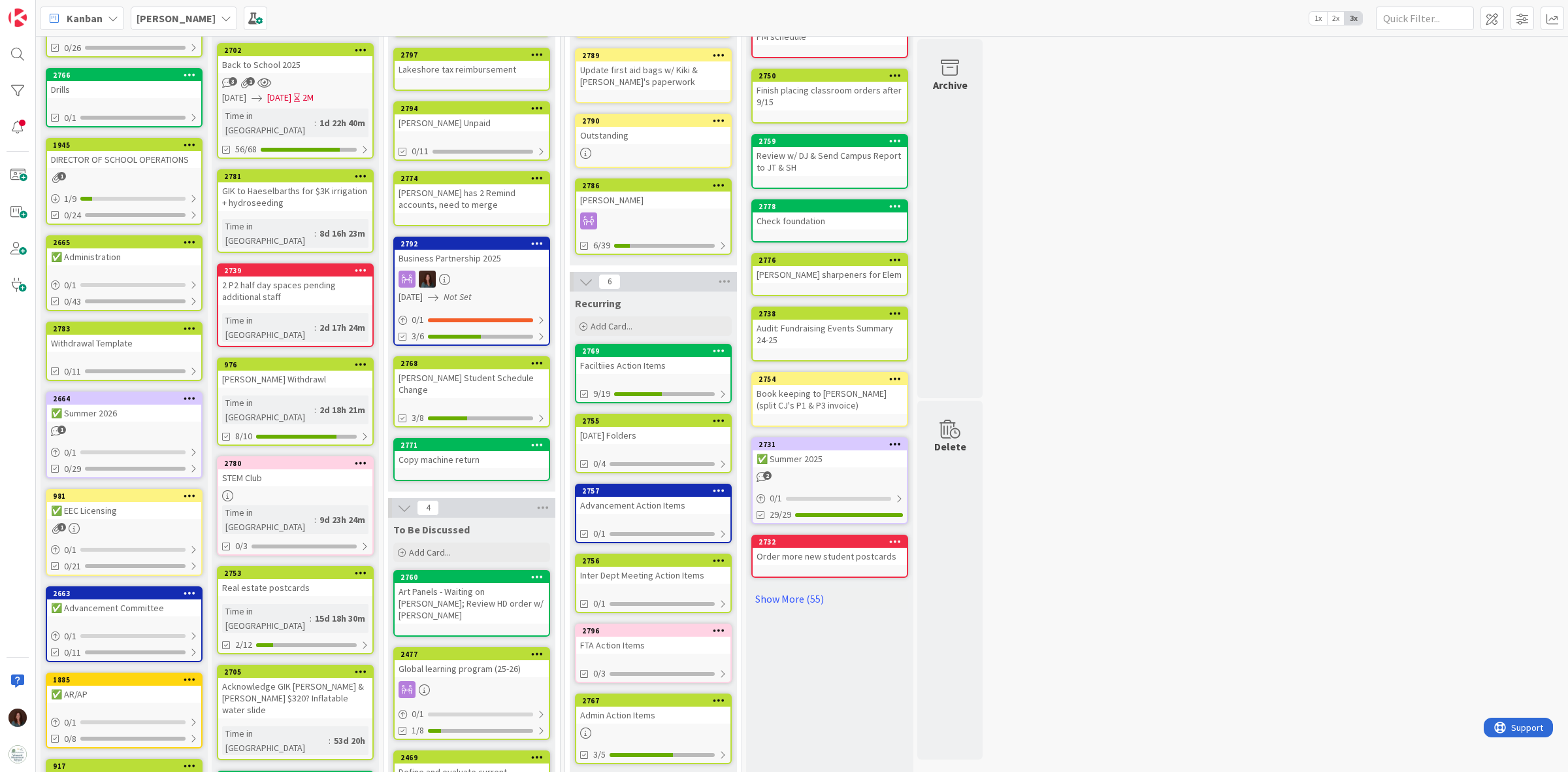
scroll to position [164, 0]
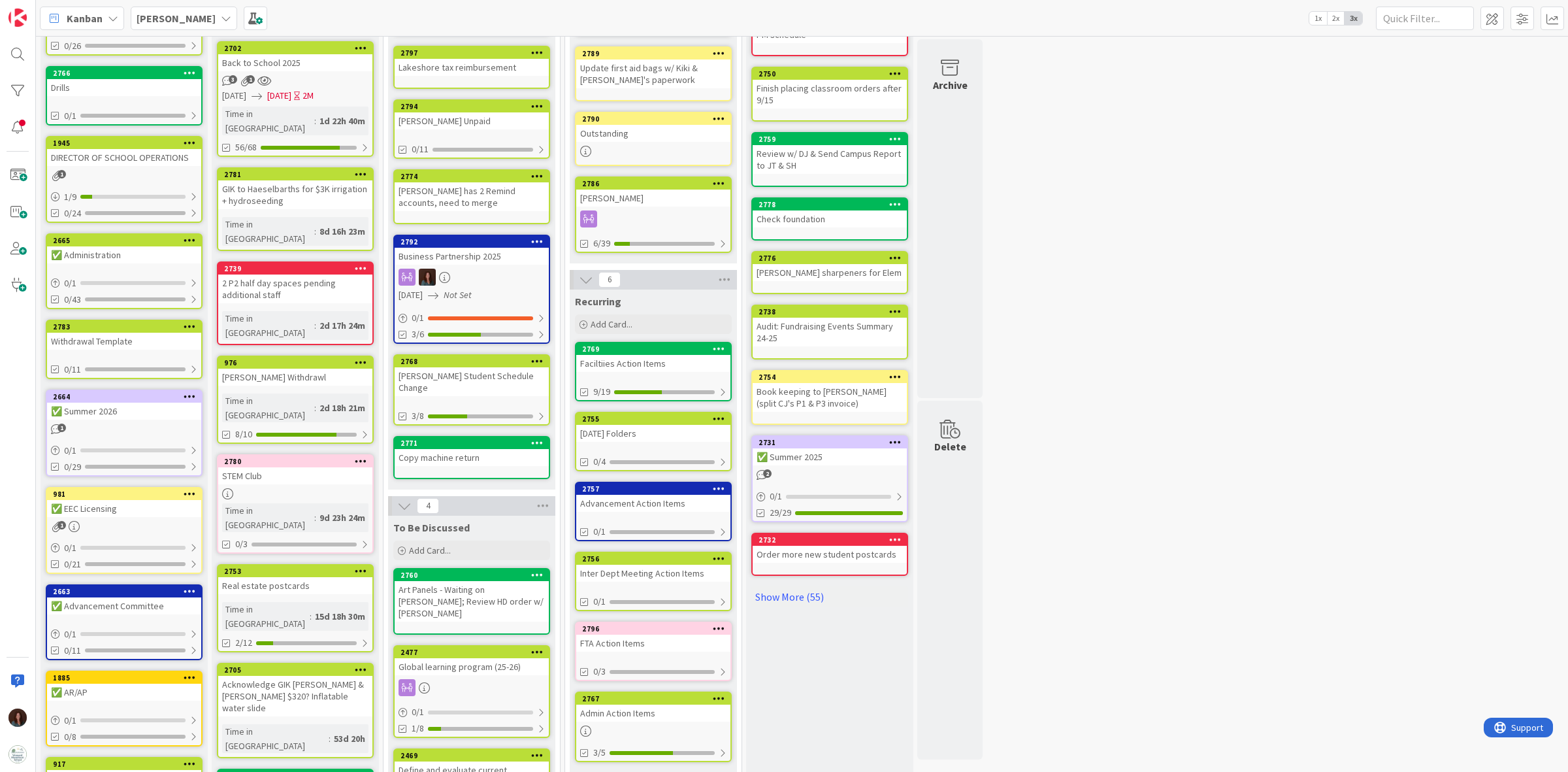
click at [660, 370] on link "2769 Faciltiies Action Items 9/19" at bounding box center [653, 372] width 157 height 59
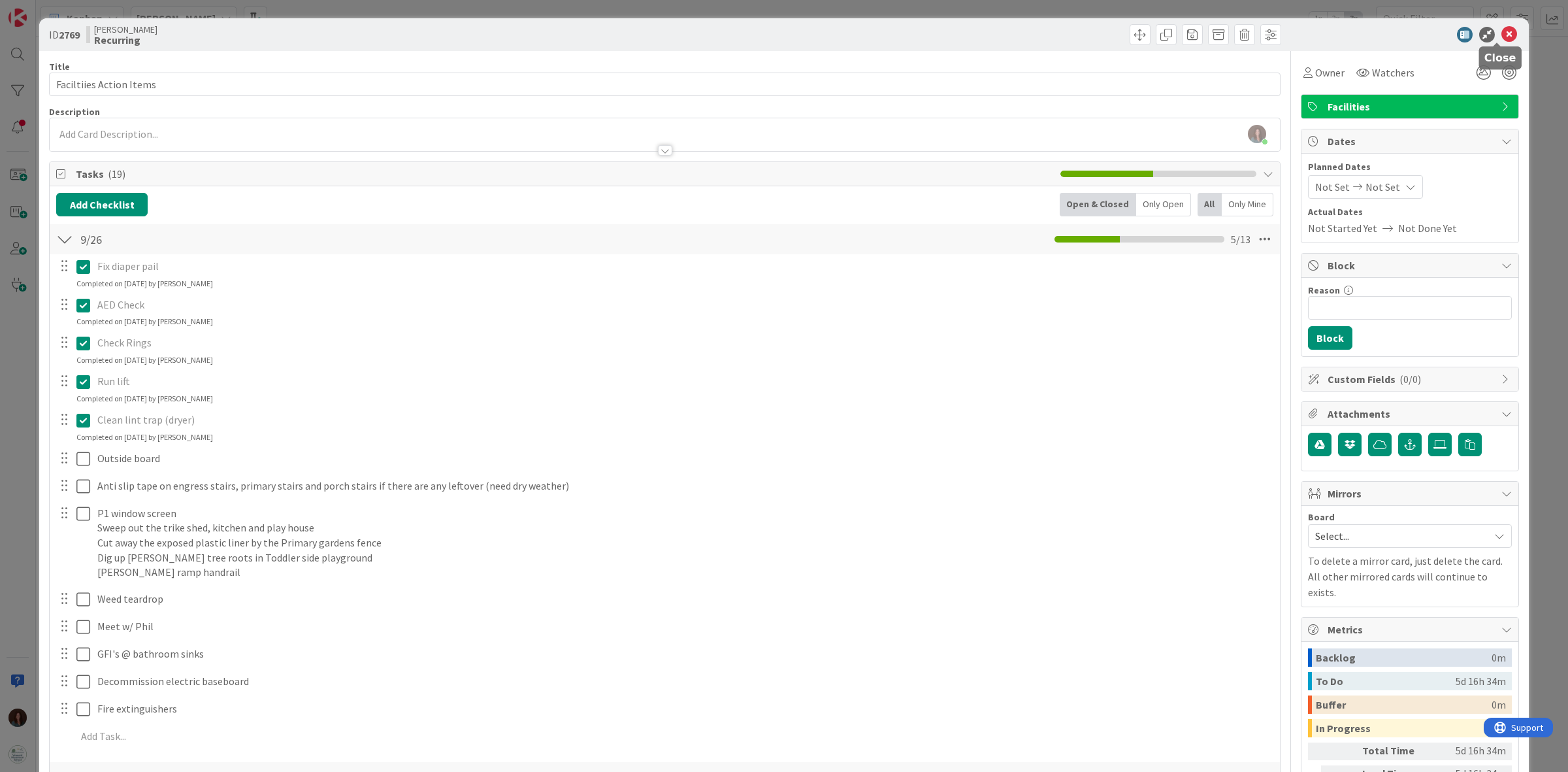
click at [1502, 30] on icon at bounding box center [1510, 34] width 15 height 15
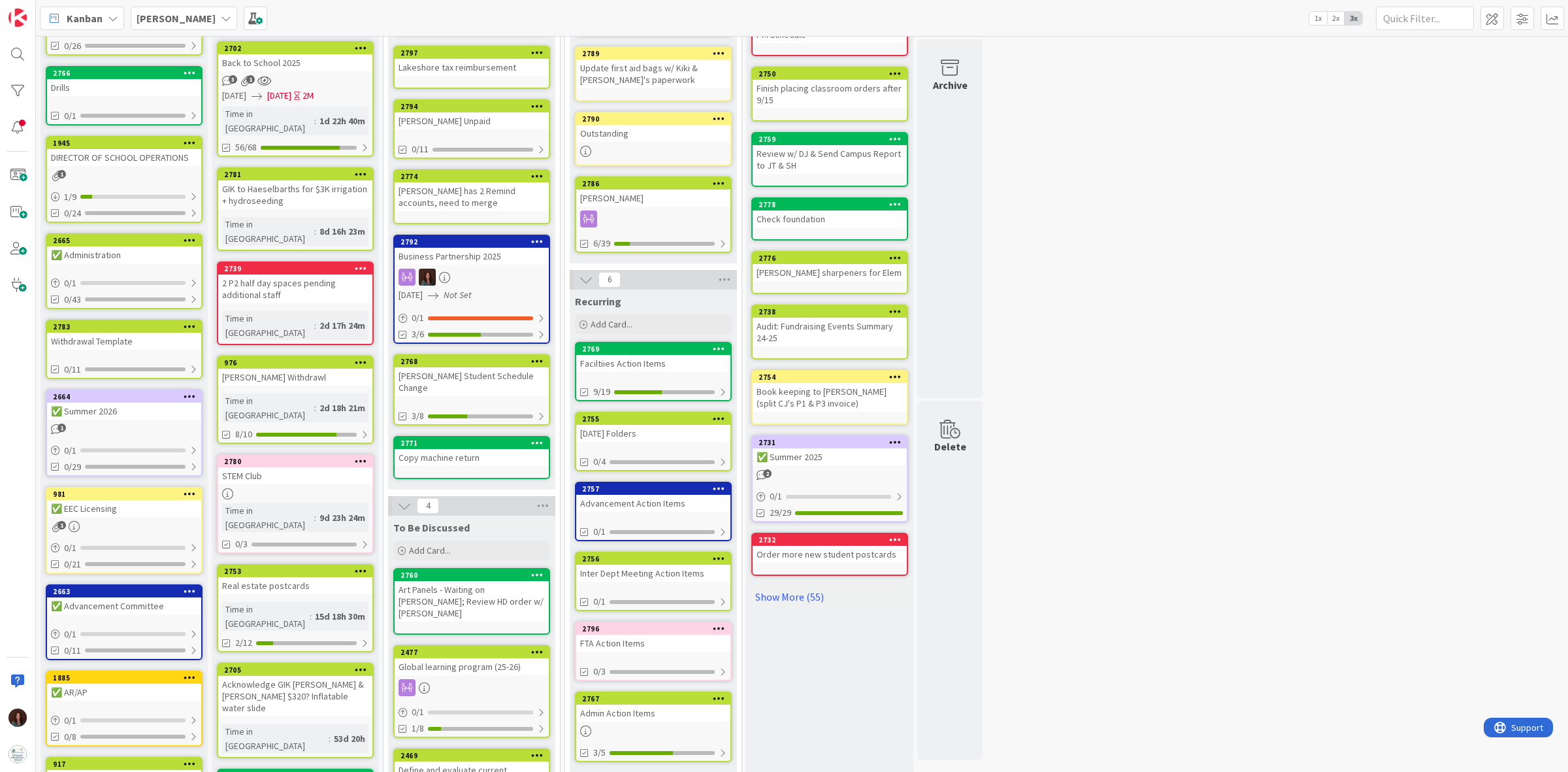
click at [668, 429] on div "[DATE] Folders" at bounding box center [653, 433] width 154 height 17
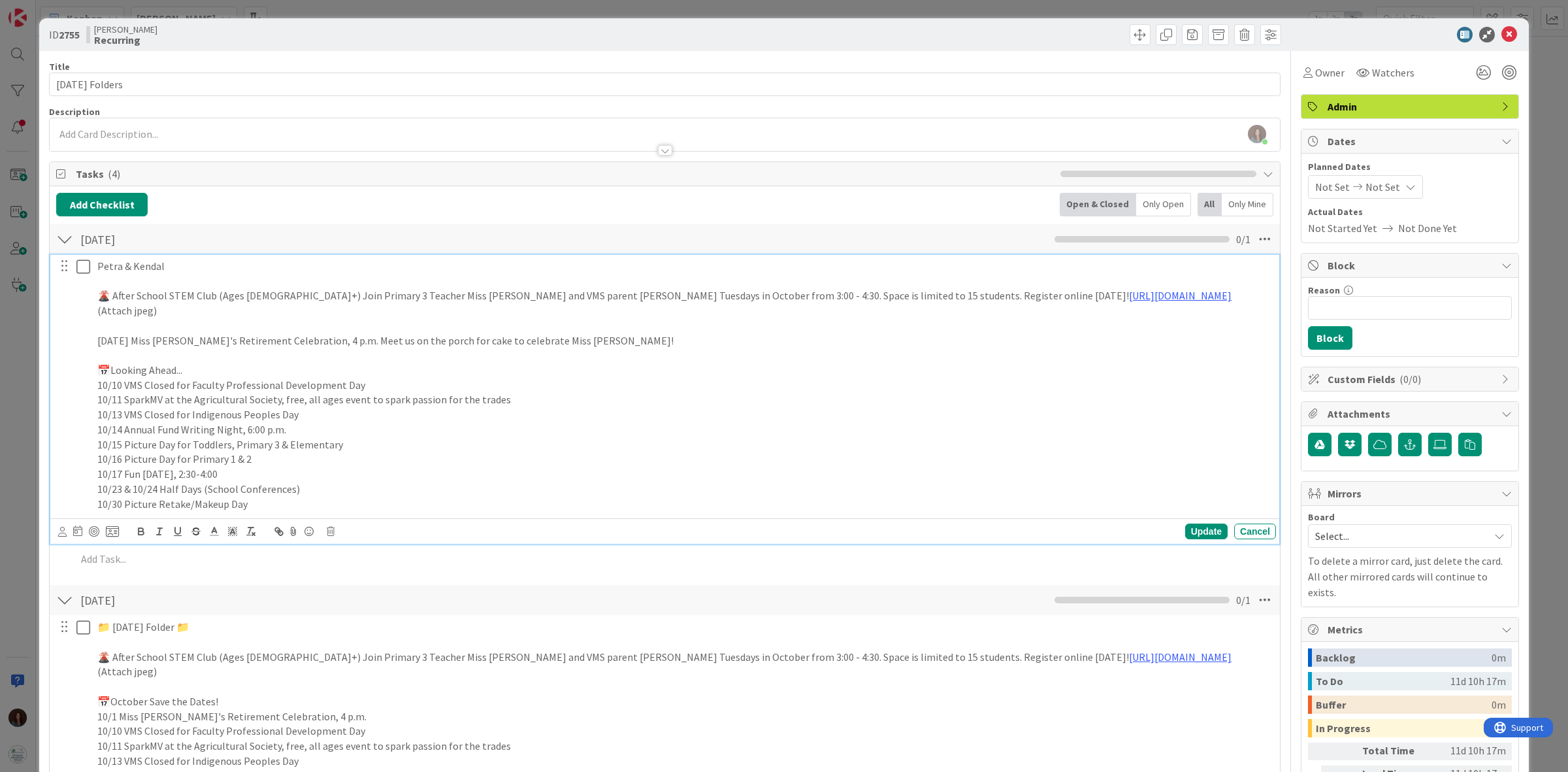
click at [95, 265] on div "Petra & Kendal 🌋 After School STEM Club (Ages [DEMOGRAPHIC_DATA]+) Join Primary…" at bounding box center [684, 384] width 1184 height 260
click at [1190, 530] on div "Update" at bounding box center [1206, 531] width 42 height 15
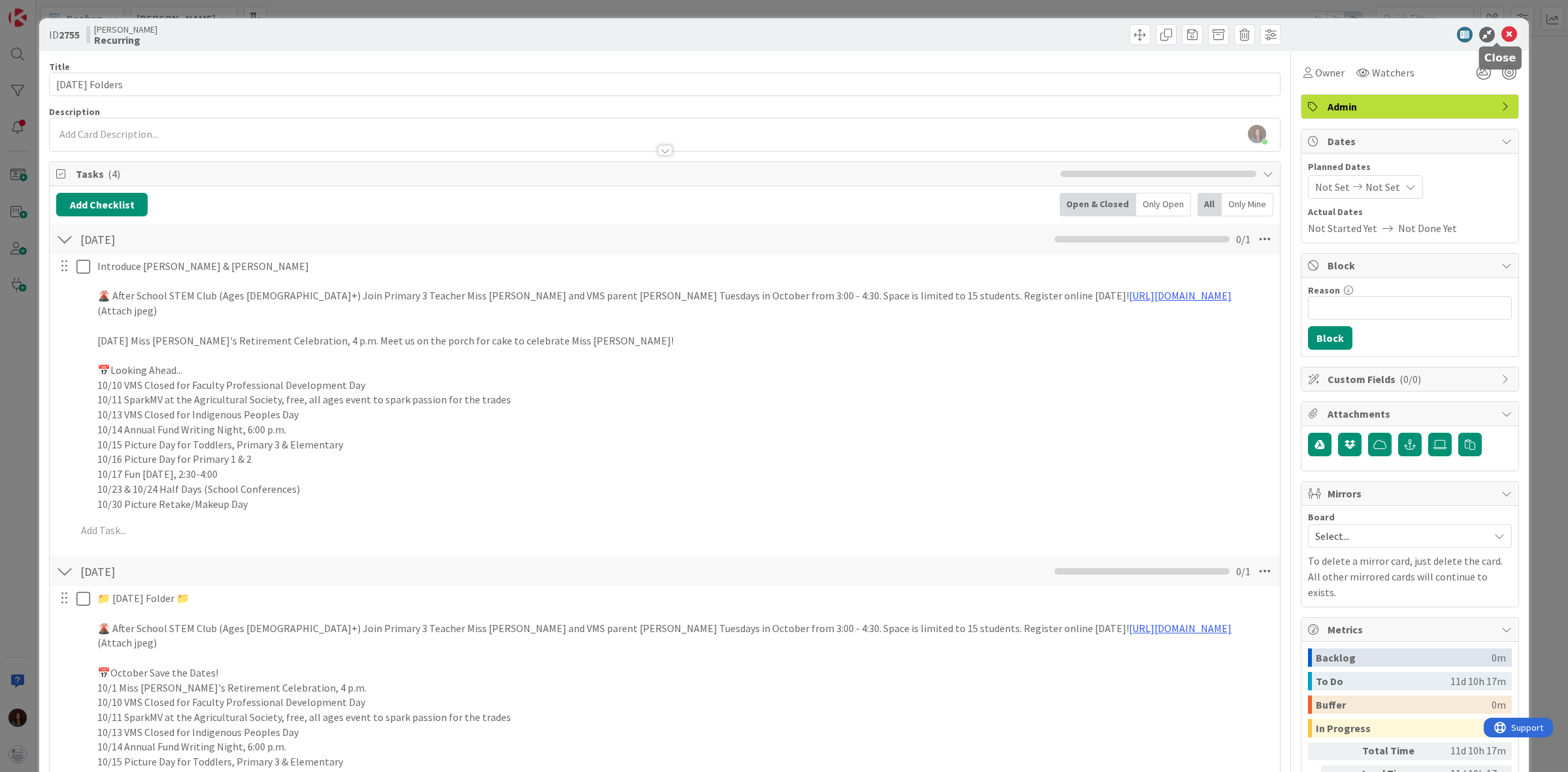
click at [1504, 34] on icon at bounding box center [1510, 34] width 15 height 15
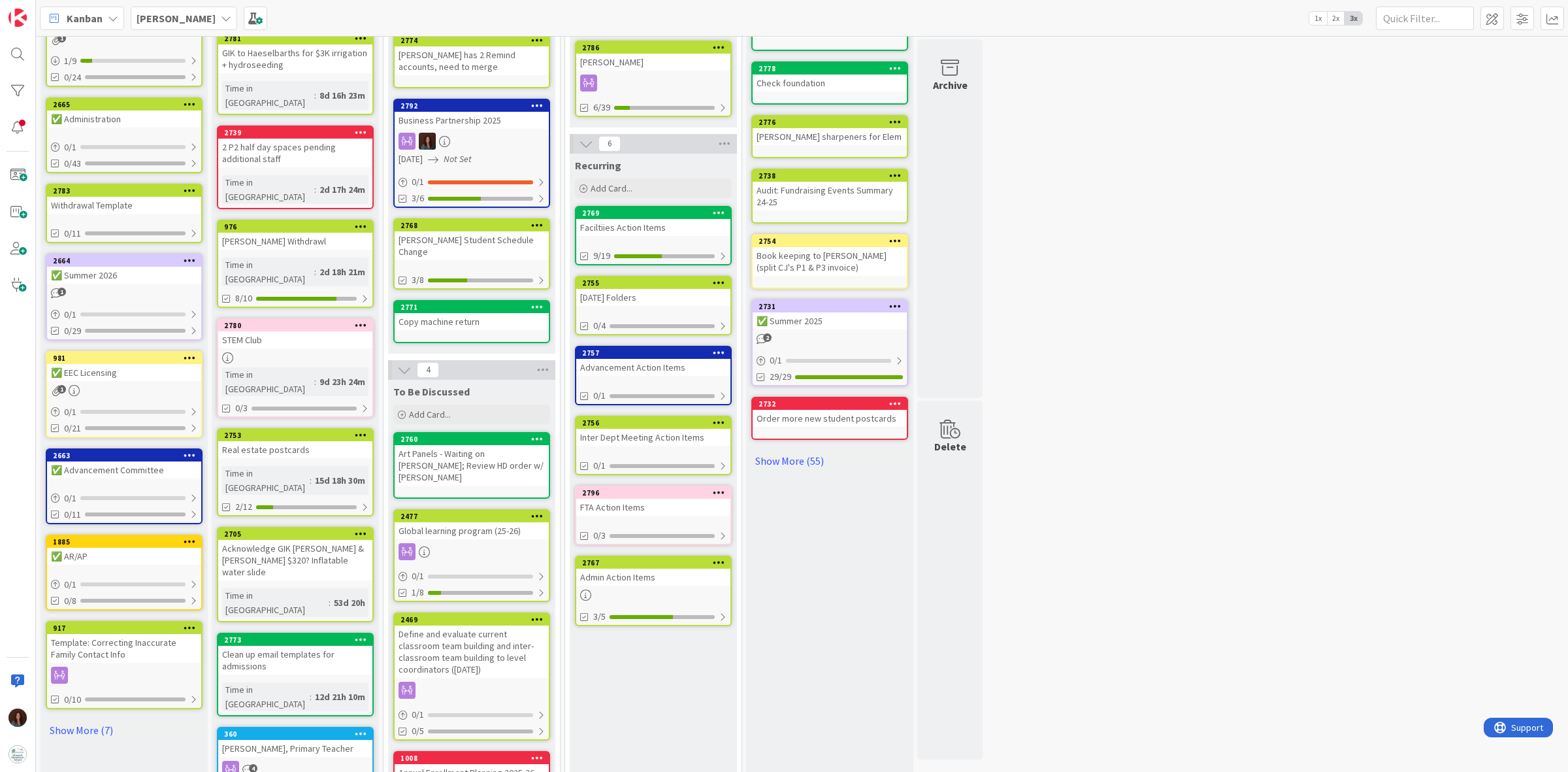
scroll to position [327, 0]
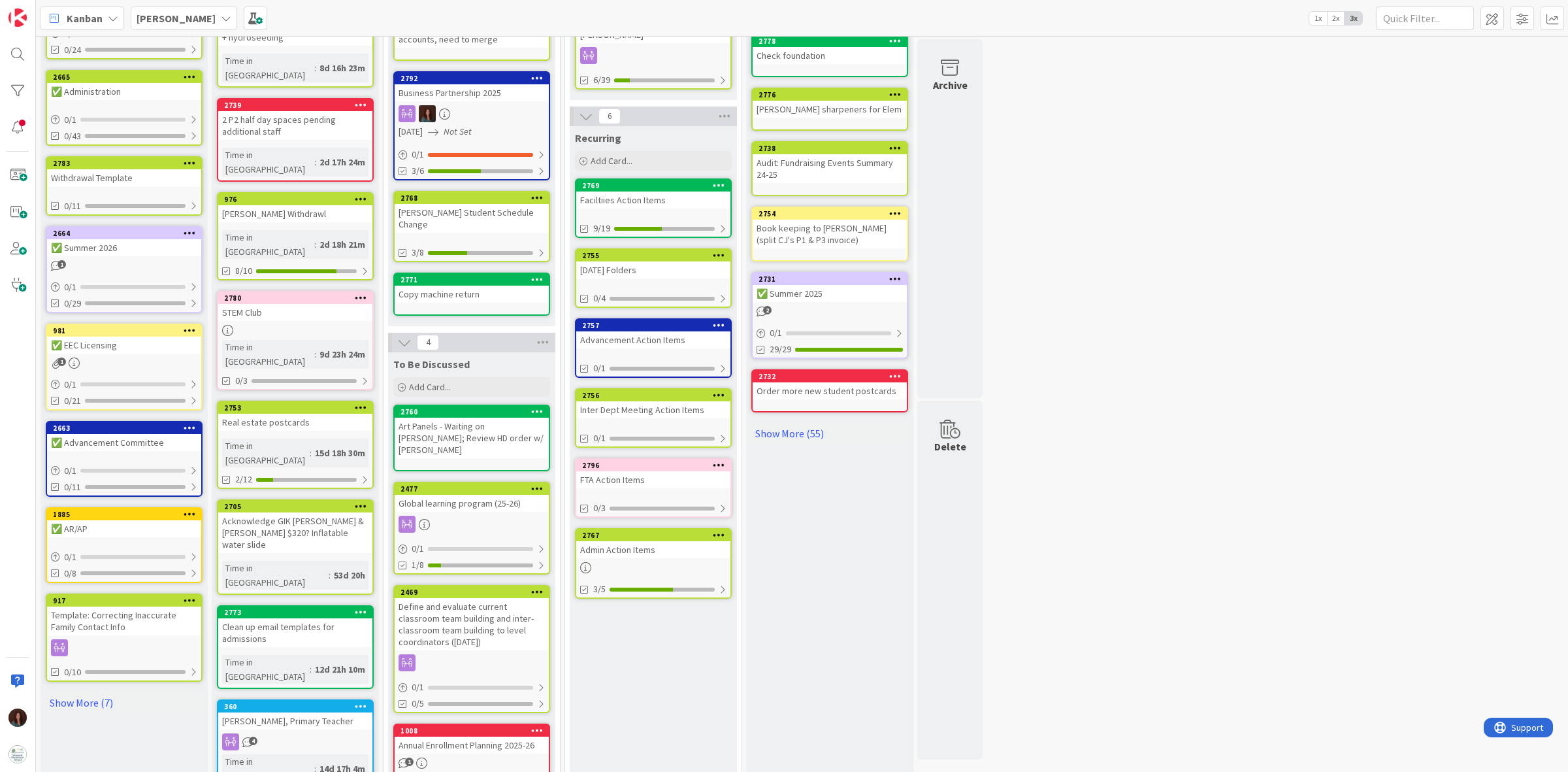
click at [654, 541] on div "Admin Action Items" at bounding box center [653, 550] width 154 height 17
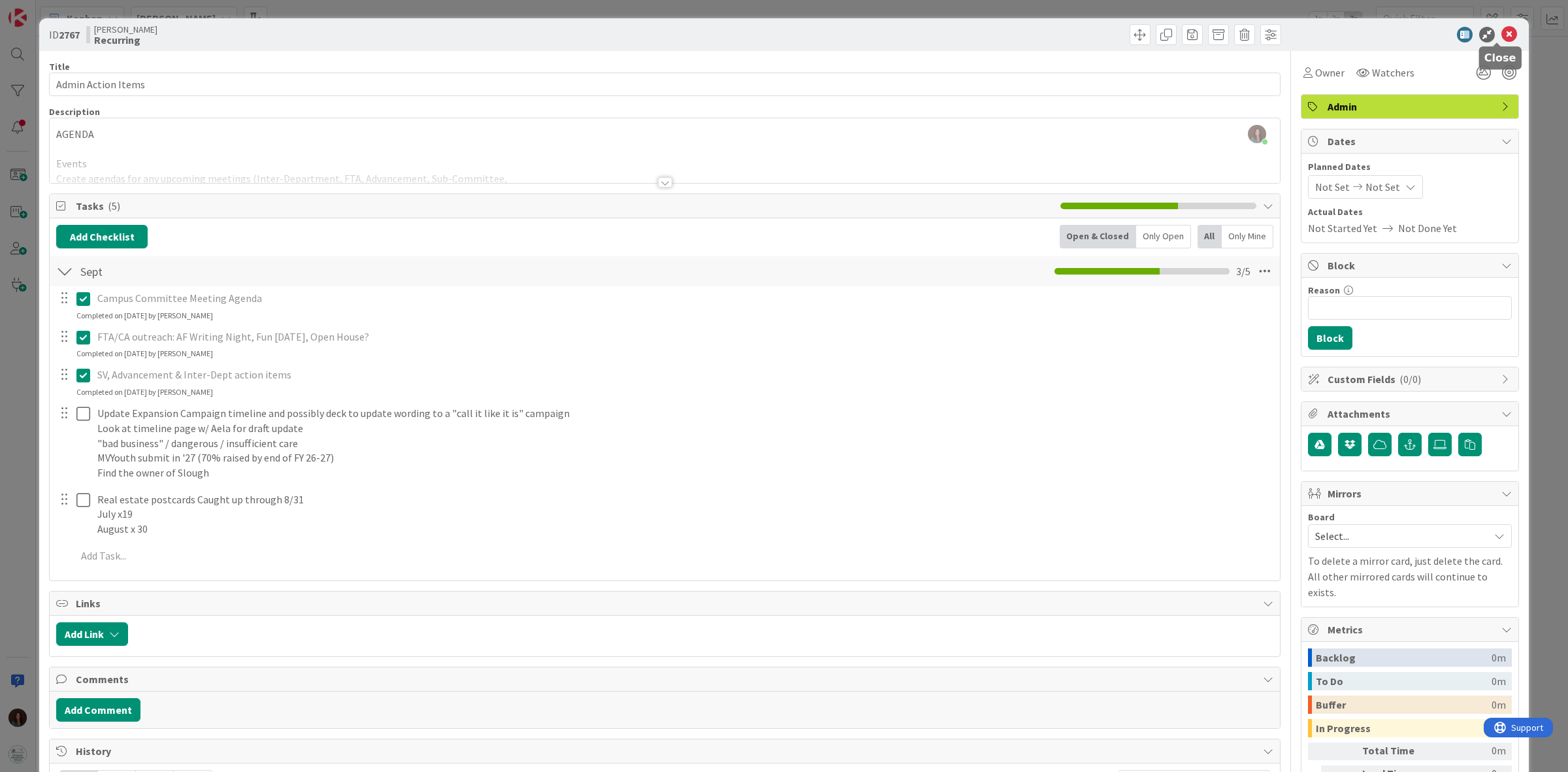
click at [1502, 32] on icon at bounding box center [1510, 34] width 15 height 15
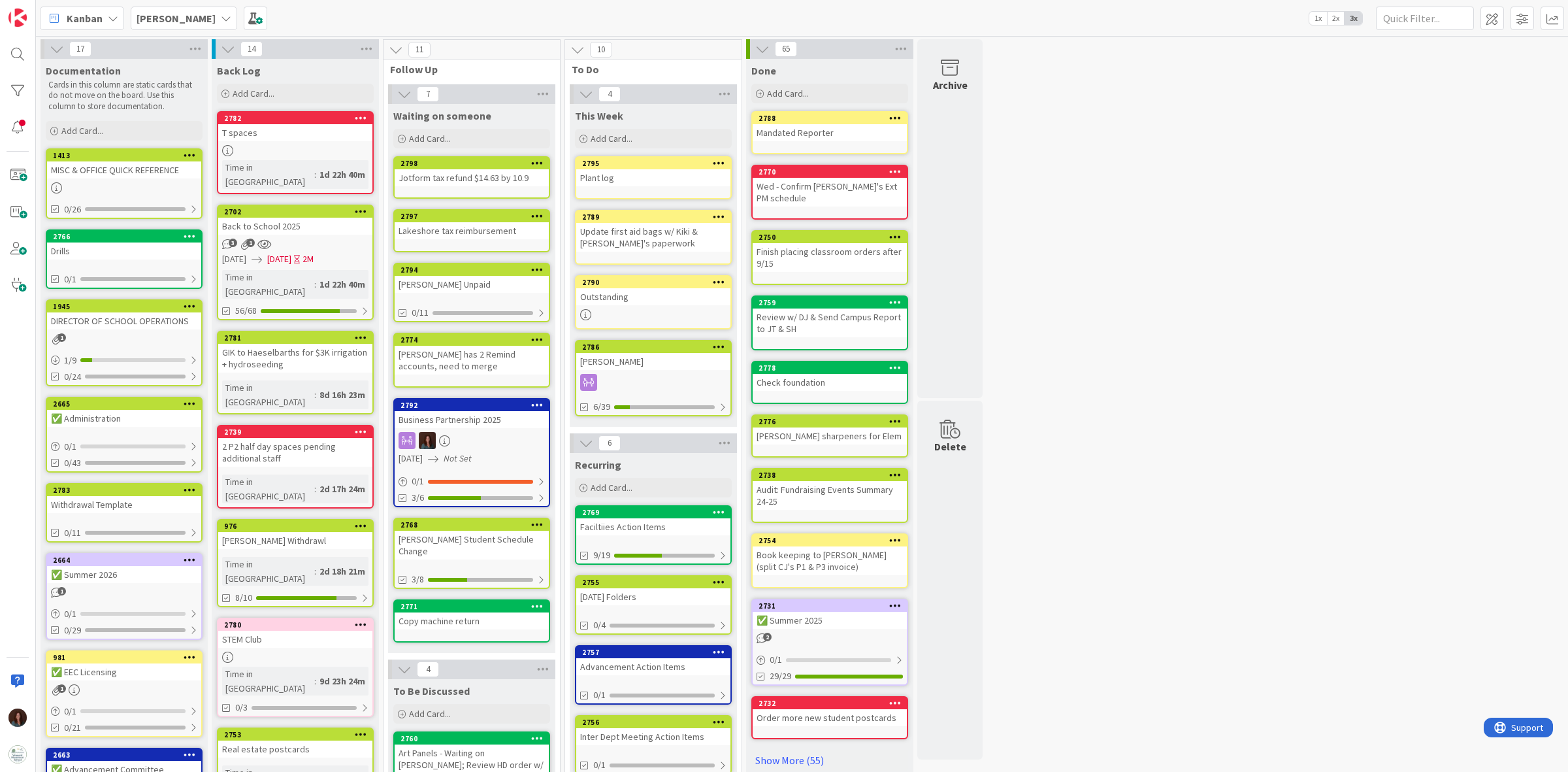
click at [182, 14] on div "[PERSON_NAME]" at bounding box center [183, 18] width 106 height 24
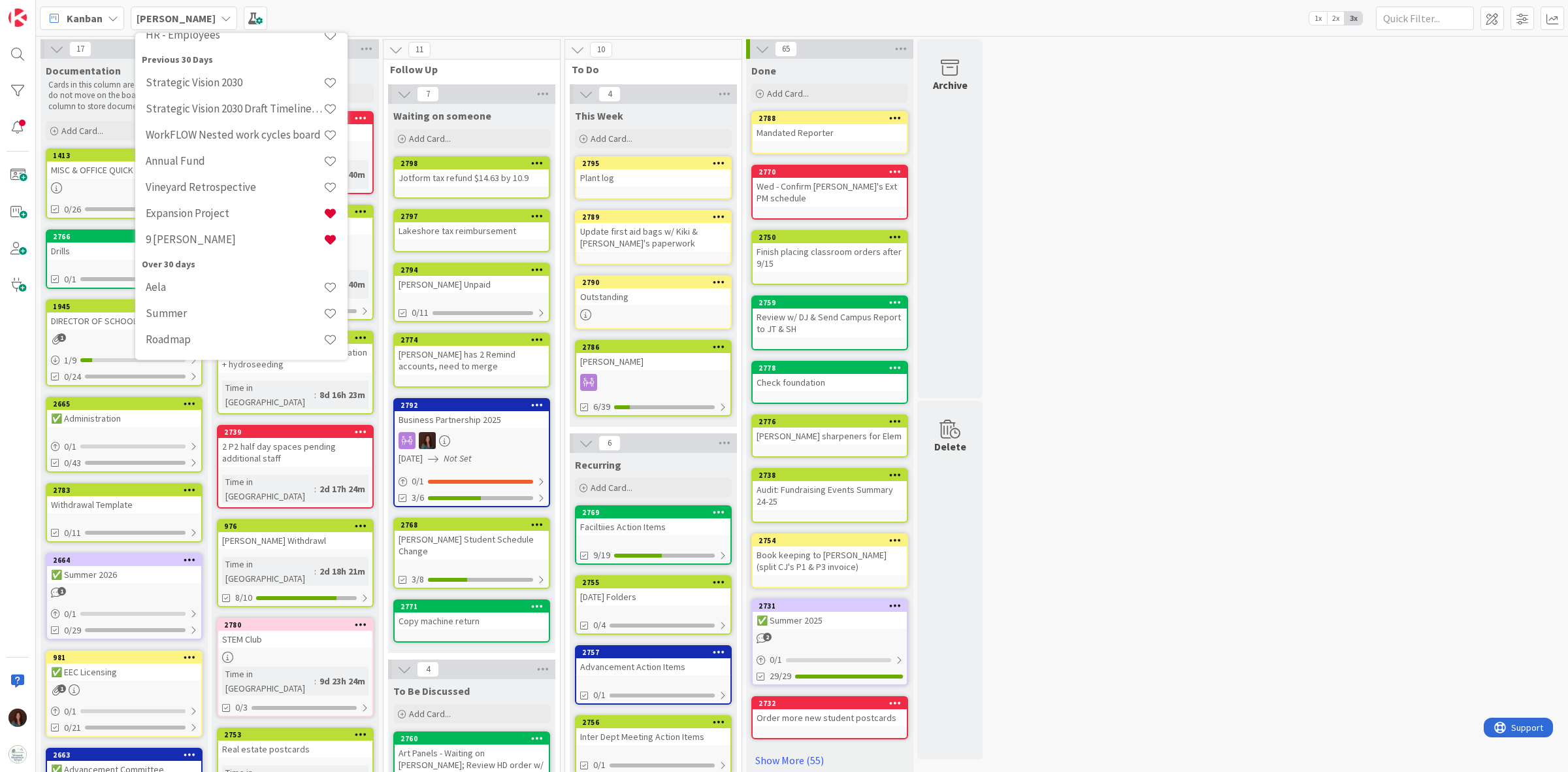
scroll to position [245, 0]
click at [225, 213] on h4 "9 [PERSON_NAME]" at bounding box center [235, 216] width 178 height 13
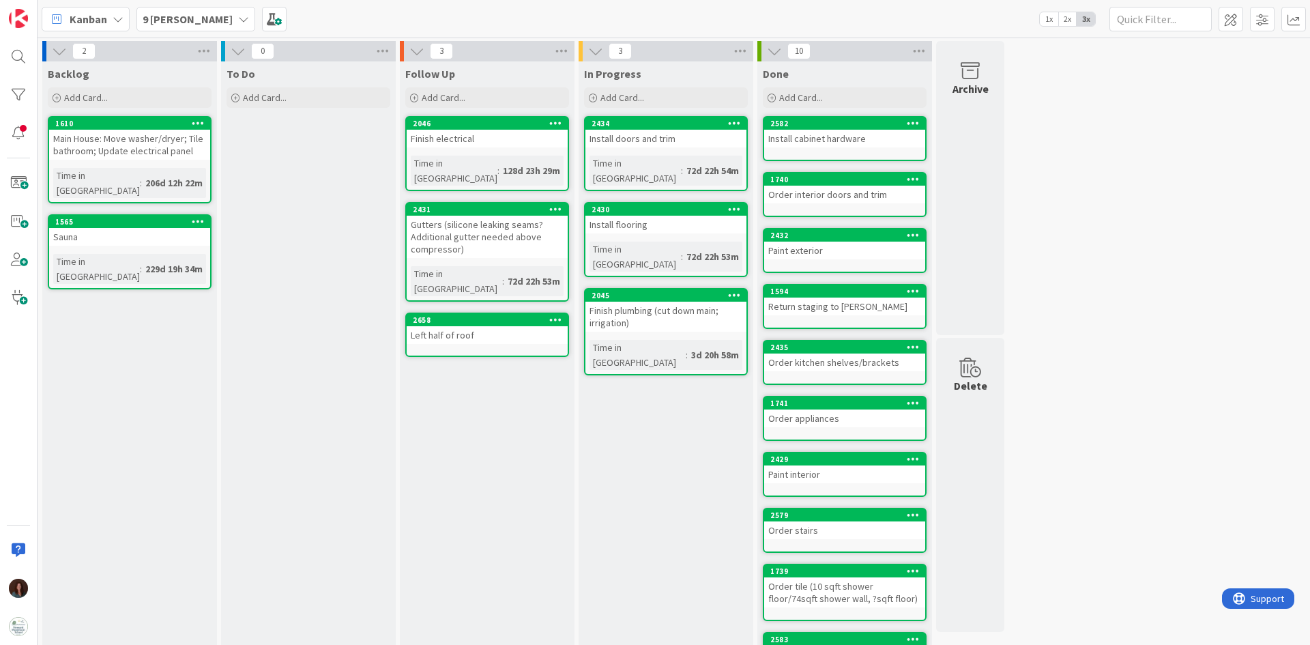
click at [615, 301] on div "Finish plumbing (cut down main; irrigation)" at bounding box center [665, 316] width 161 height 30
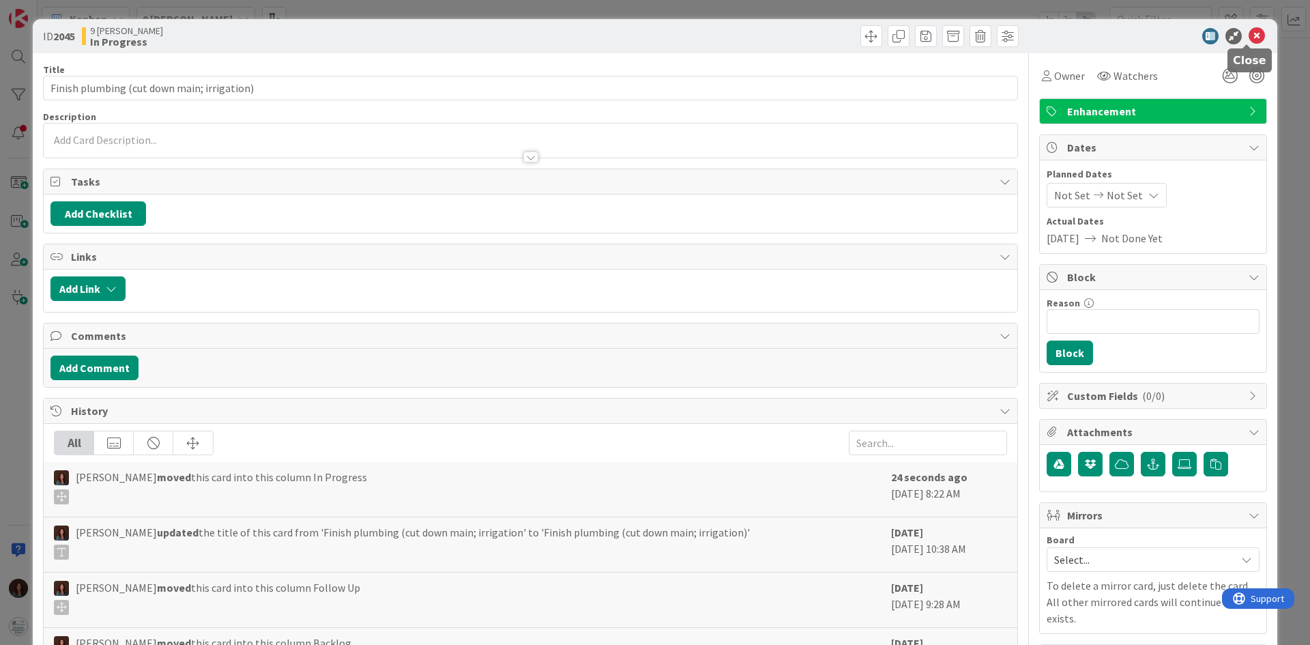
click at [1248, 35] on icon at bounding box center [1256, 36] width 16 height 16
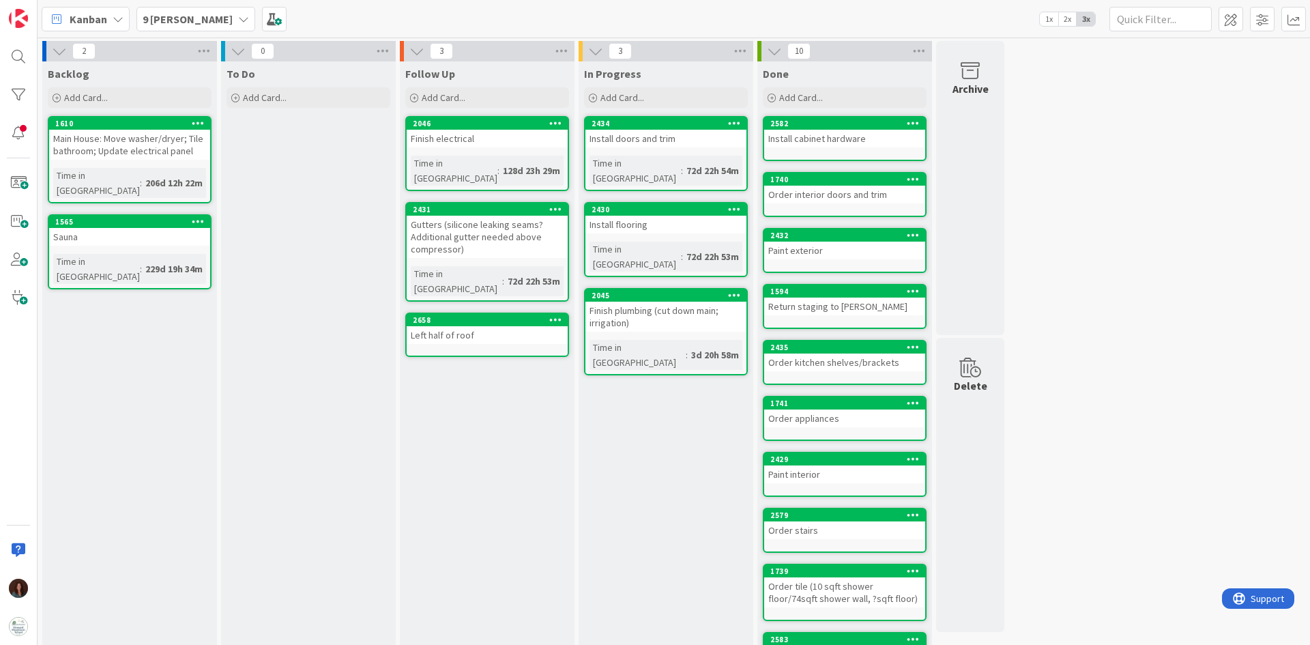
click at [194, 17] on b "9 [PERSON_NAME]" at bounding box center [188, 19] width 90 height 14
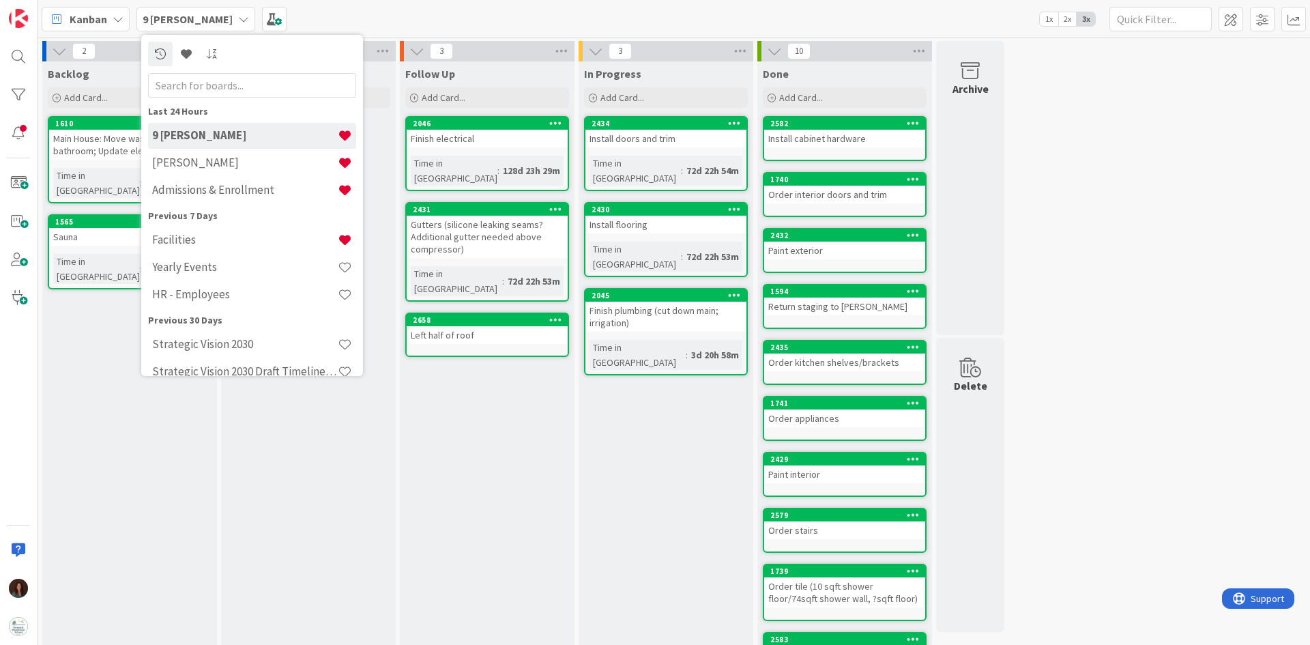
click at [411, 377] on div "Follow Up Add Card... 2046 Finish electrical Time in [GEOGRAPHIC_DATA] : 128d 2…" at bounding box center [487, 374] width 175 height 626
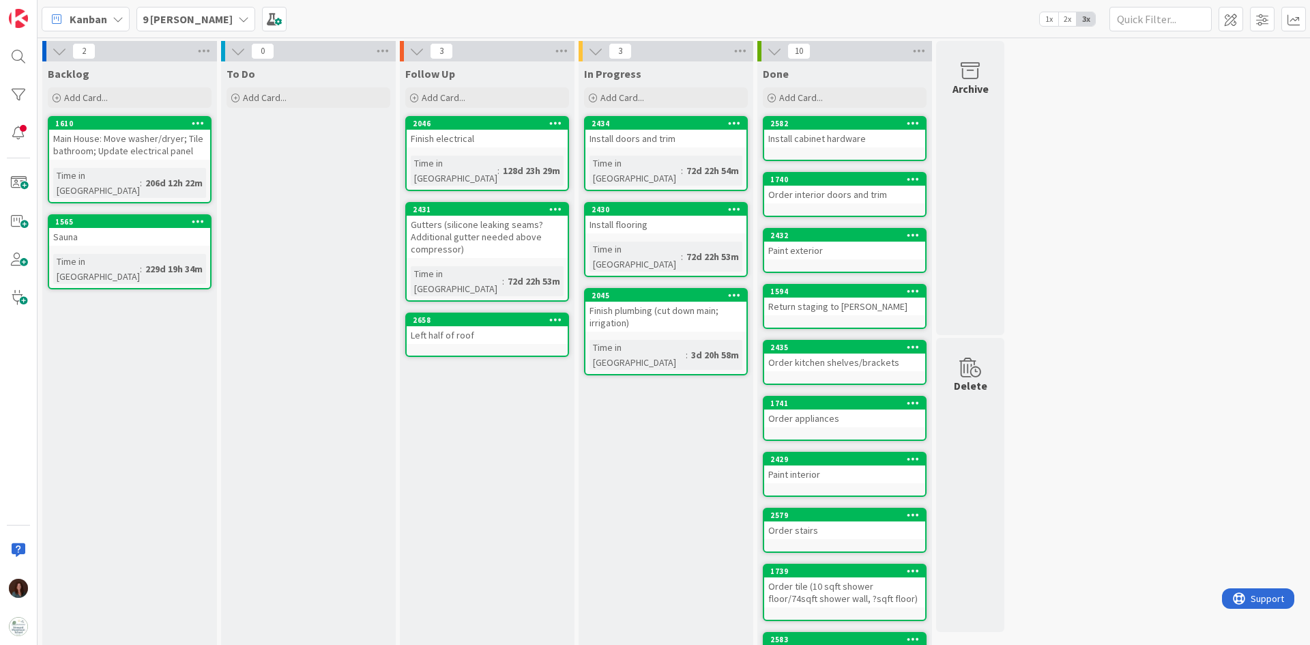
click at [203, 26] on span "9 [PERSON_NAME]" at bounding box center [188, 19] width 90 height 16
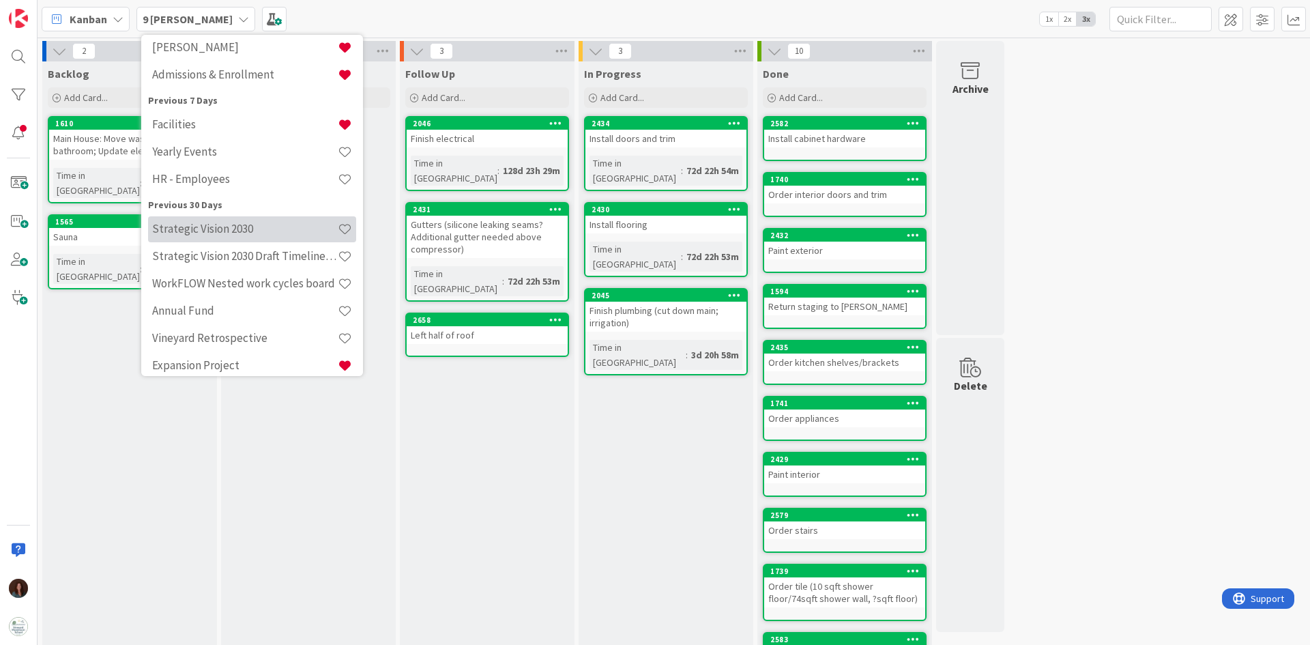
scroll to position [136, 0]
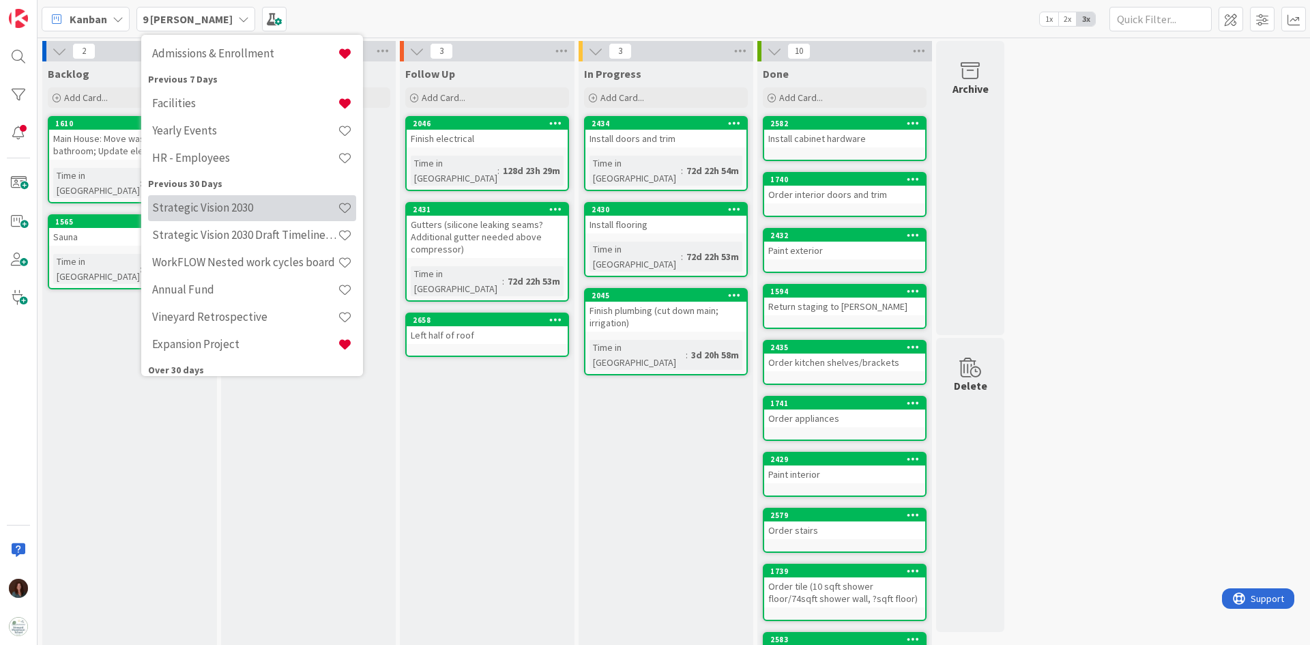
click at [254, 209] on h4 "Strategic Vision 2030" at bounding box center [245, 208] width 186 height 14
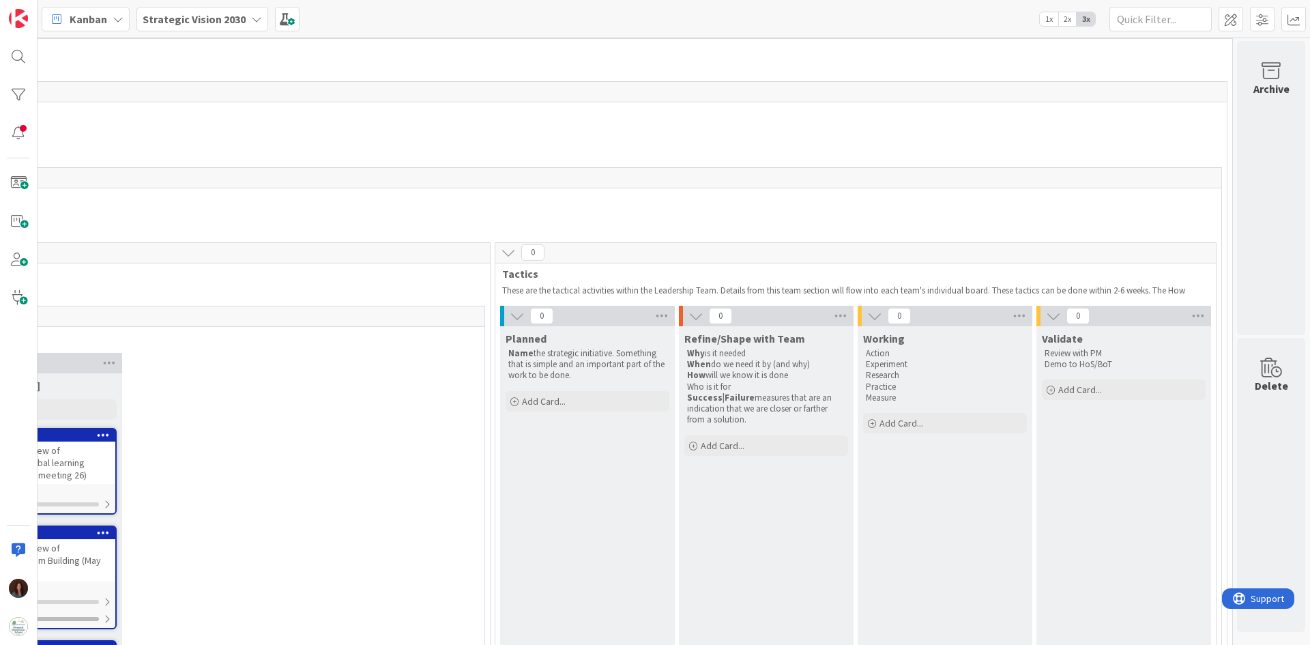
scroll to position [0, 2277]
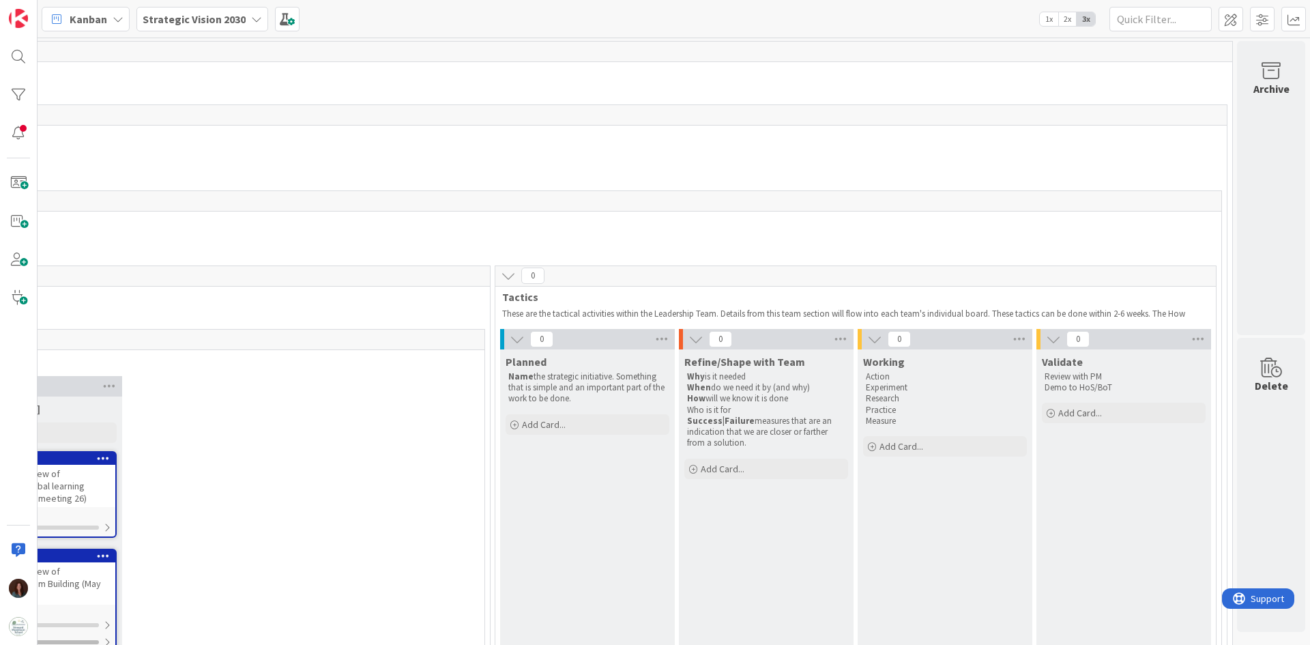
click at [184, 24] on b "Strategic Vision 2030" at bounding box center [194, 19] width 103 height 14
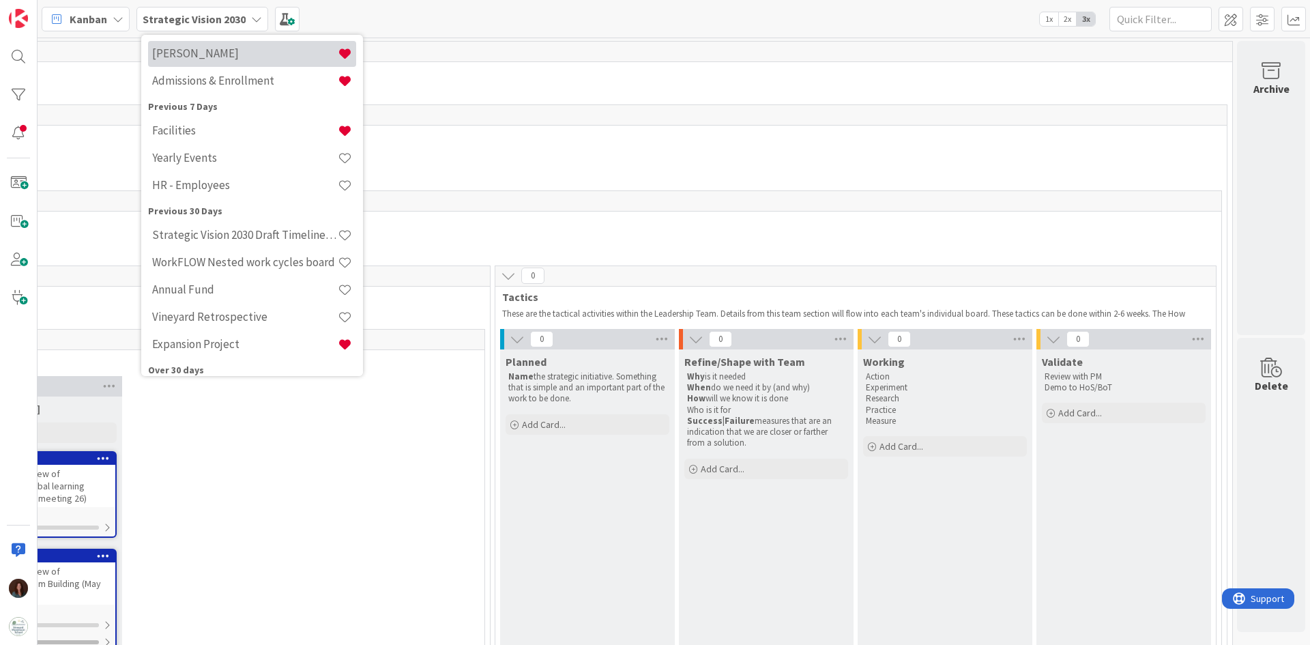
scroll to position [0, 0]
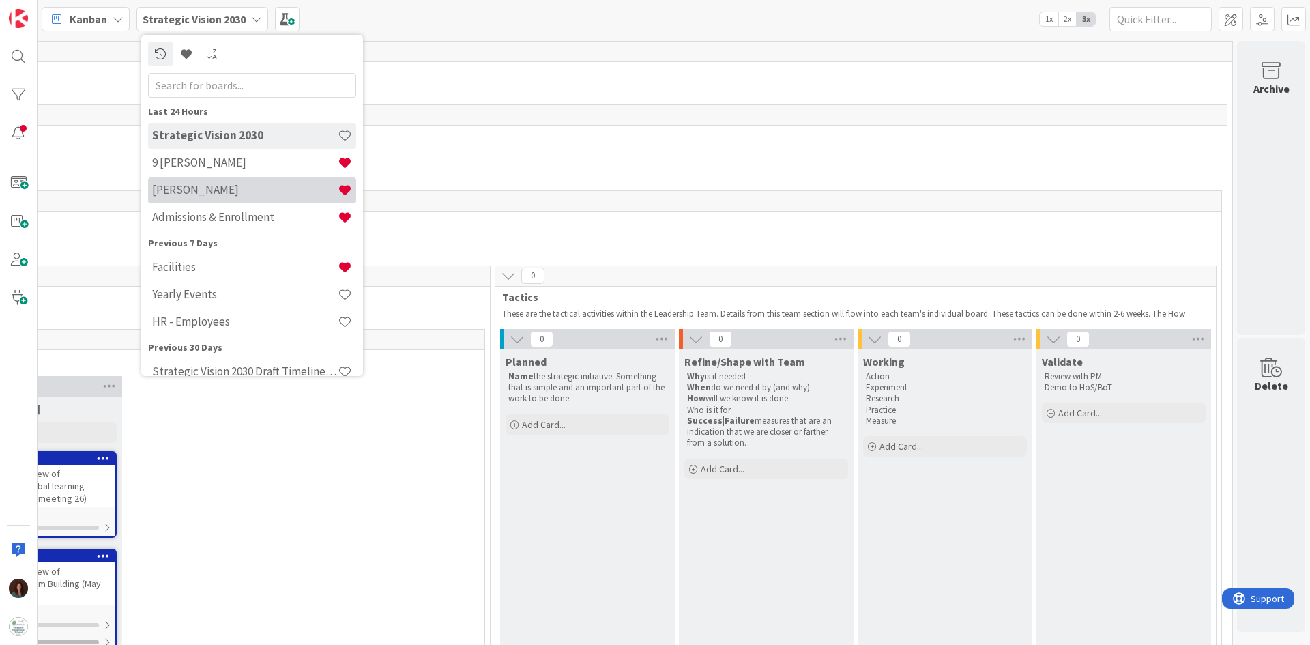
click at [222, 190] on h4 "[PERSON_NAME]" at bounding box center [245, 190] width 186 height 14
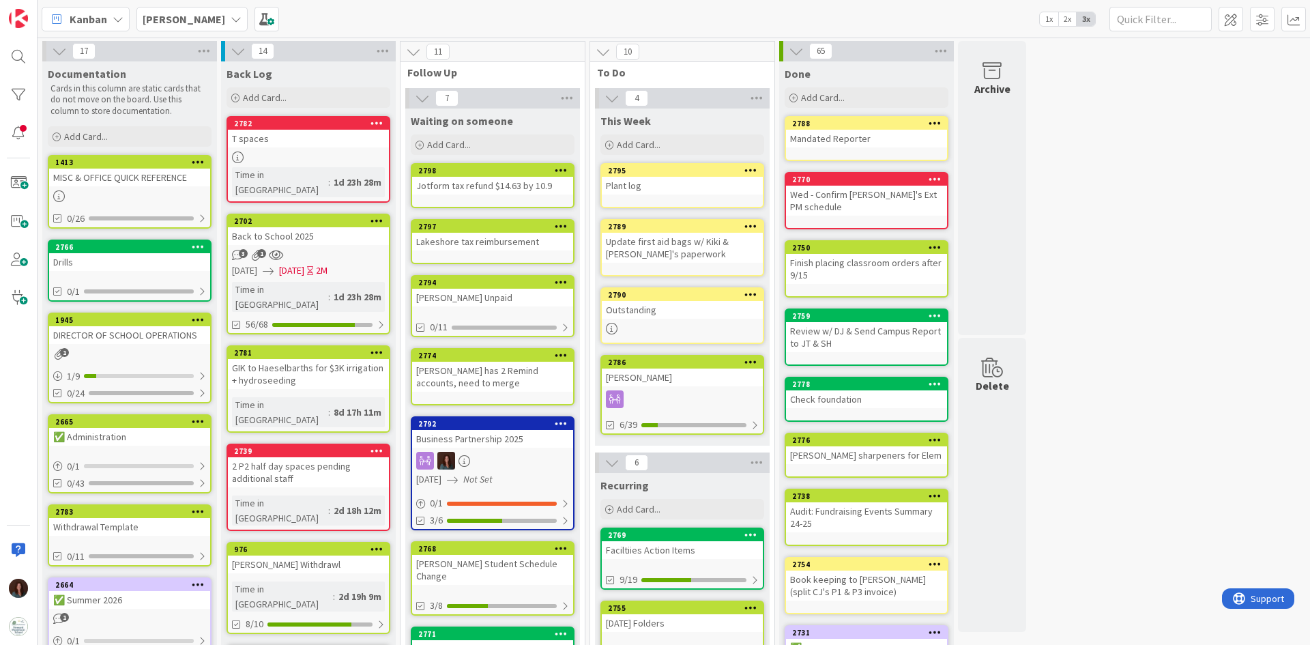
click at [689, 312] on div "Outstanding" at bounding box center [682, 310] width 161 height 18
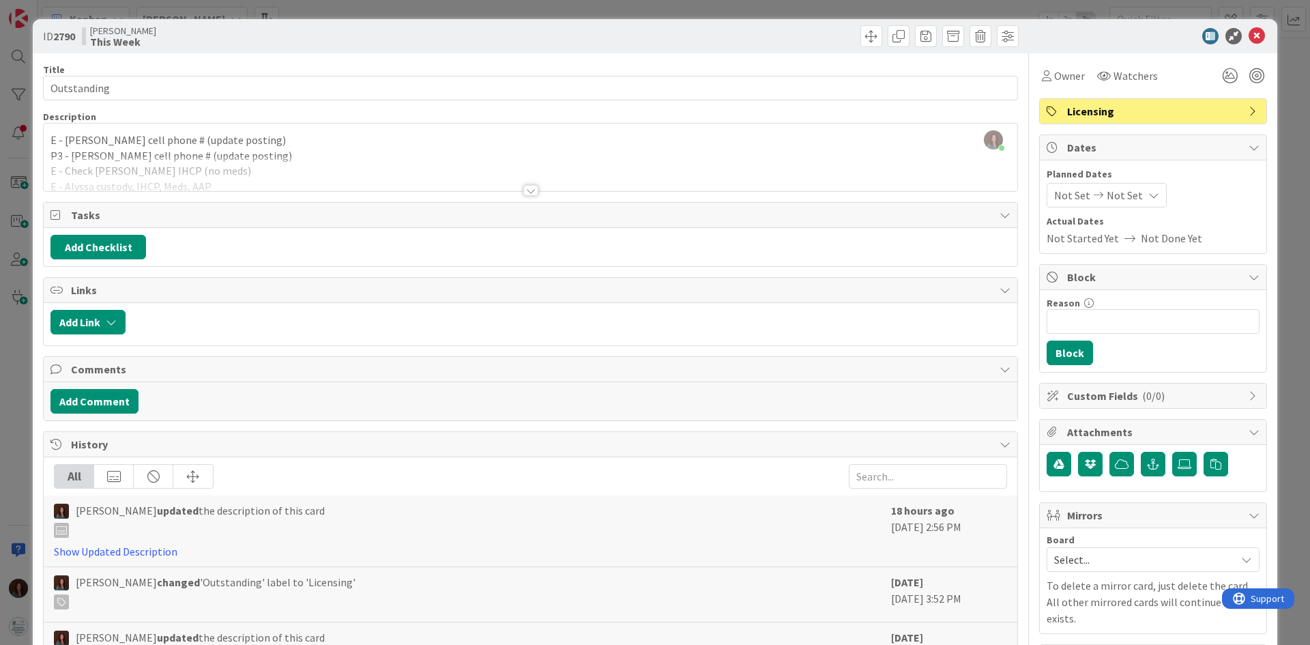
click at [529, 189] on div at bounding box center [530, 190] width 15 height 11
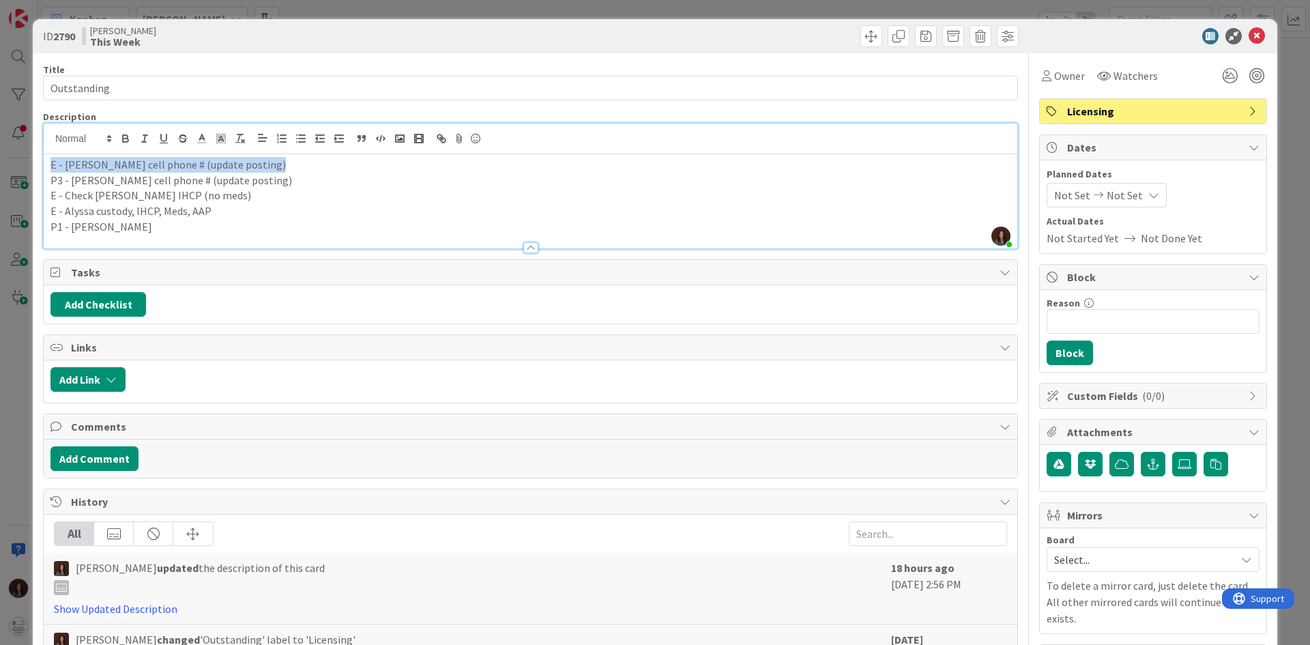
drag, startPoint x: 310, startPoint y: 171, endPoint x: 46, endPoint y: 165, distance: 264.7
click at [46, 165] on div "E - [PERSON_NAME] cell phone # (update posting) P3 - [PERSON_NAME] cell phone #…" at bounding box center [530, 201] width 973 height 94
drag, startPoint x: 292, startPoint y: 184, endPoint x: 35, endPoint y: 175, distance: 256.7
click at [35, 175] on div "ID 2790 [PERSON_NAME] This Week Title 11 / 128 Outstanding Description [PERSON_…" at bounding box center [655, 468] width 1244 height 899
click at [48, 196] on div "E - Check [PERSON_NAME] IHCP (no meds) E - Alyssa custody, IHCP, Meds, AAP P1 -…" at bounding box center [530, 201] width 973 height 94
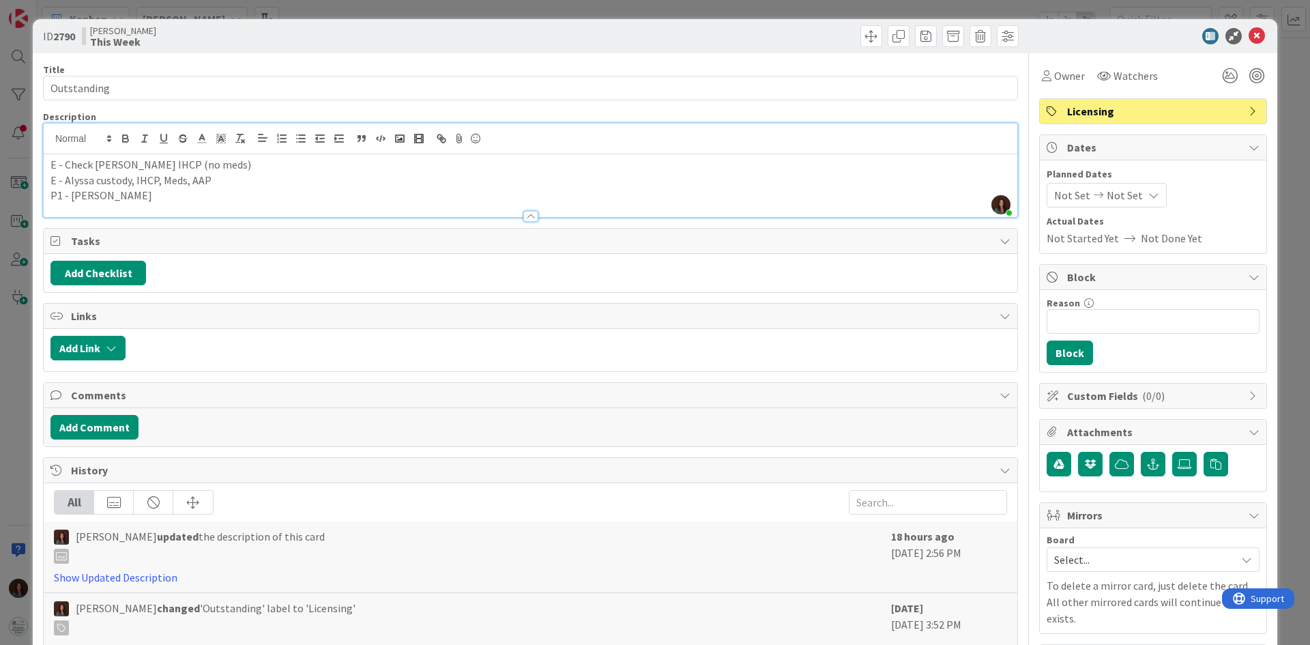
click at [144, 197] on p "P1 - [PERSON_NAME]" at bounding box center [530, 196] width 960 height 16
click at [254, 186] on p "E - Alyssa custody, IHCP, Meds, AAP" at bounding box center [530, 181] width 960 height 16
click at [167, 197] on p "P1 - [PERSON_NAME]" at bounding box center [530, 196] width 960 height 16
click at [194, 194] on p "P1 - [PERSON_NAME]" at bounding box center [530, 196] width 960 height 16
